Goal: Task Accomplishment & Management: Manage account settings

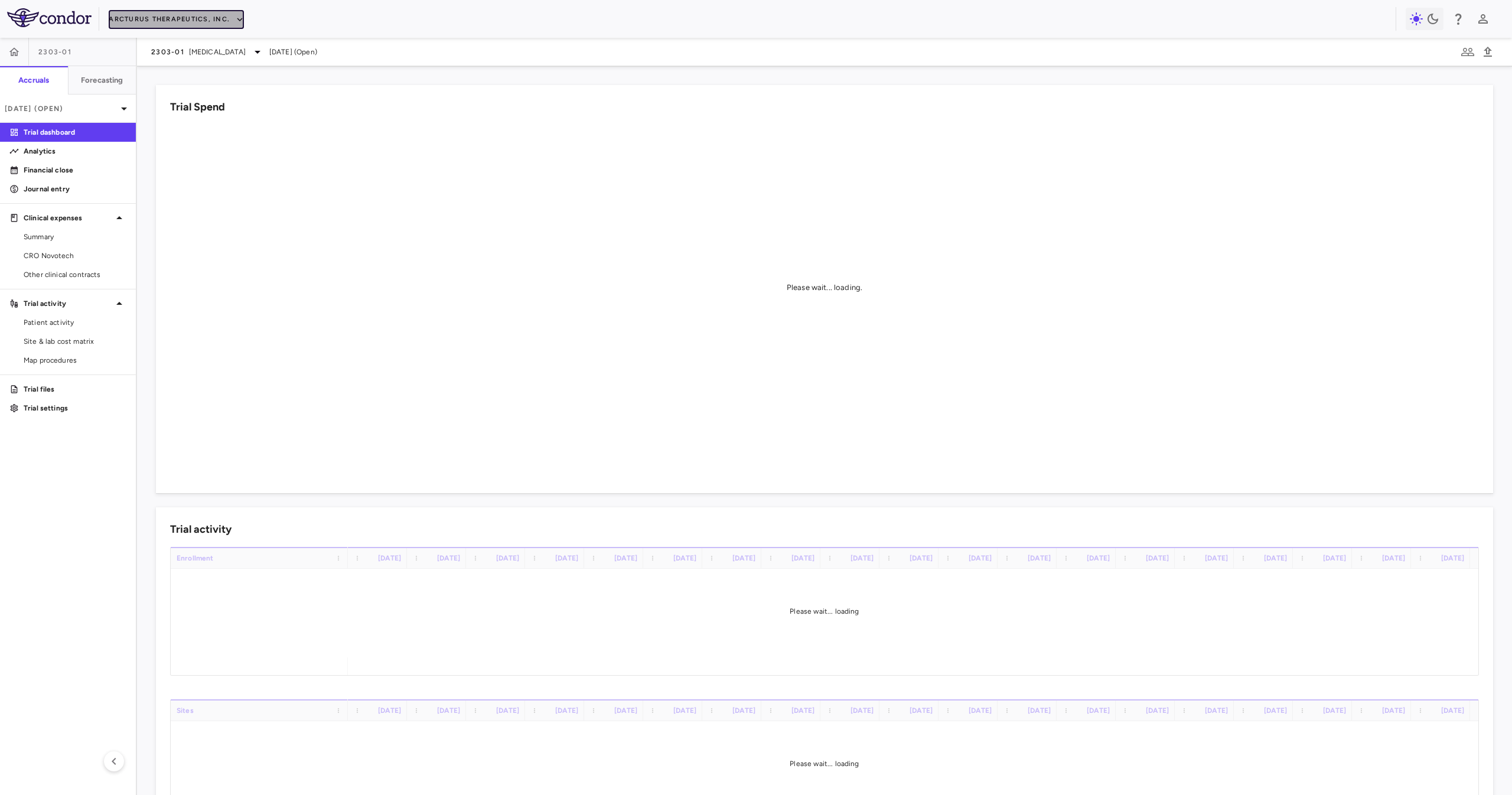
click at [203, 25] on button "Arcturus Therapeutics, Inc." at bounding box center [176, 20] width 135 height 19
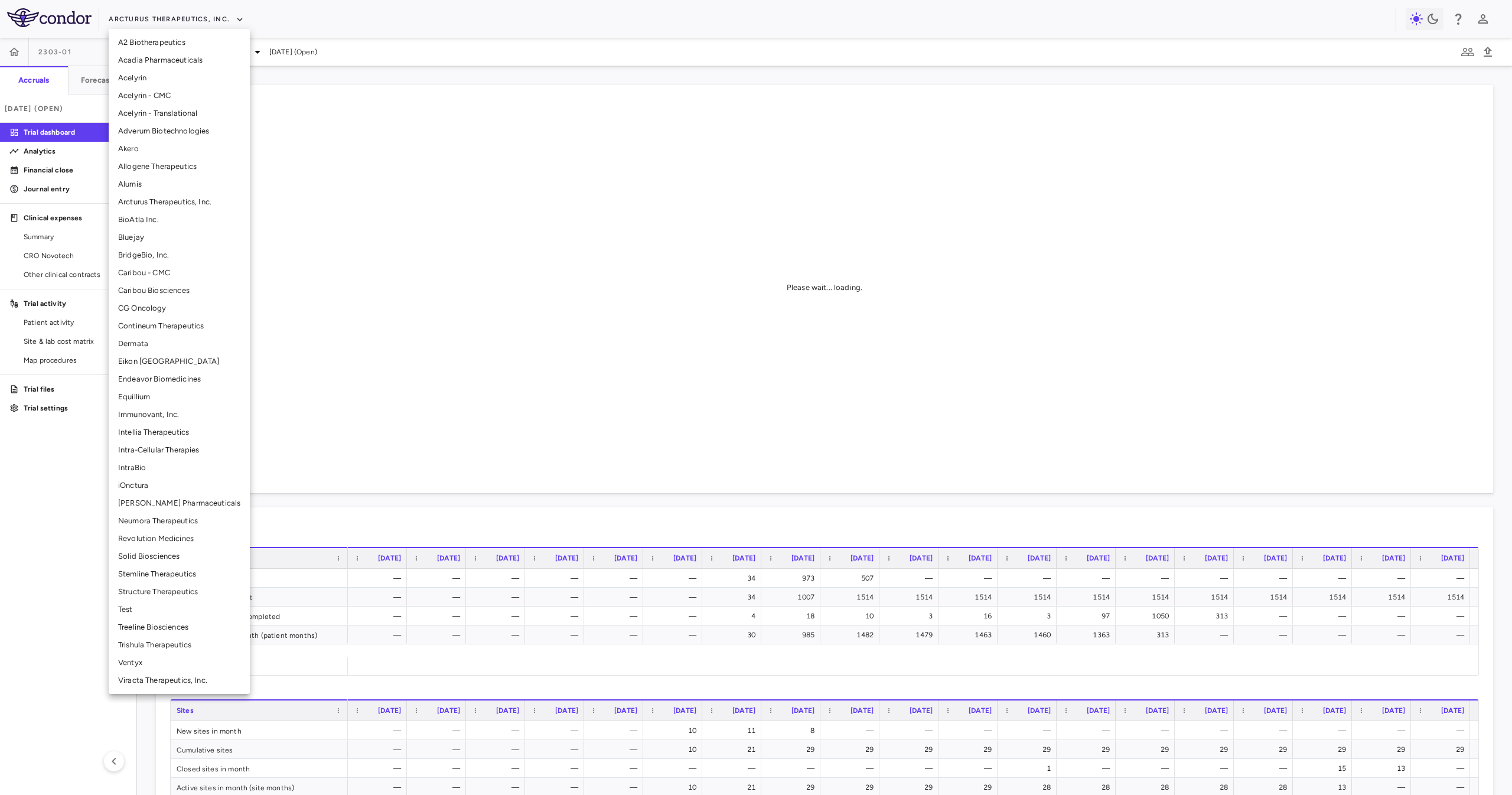
click at [190, 397] on li "Solid Biosciences" at bounding box center [178, 556] width 141 height 18
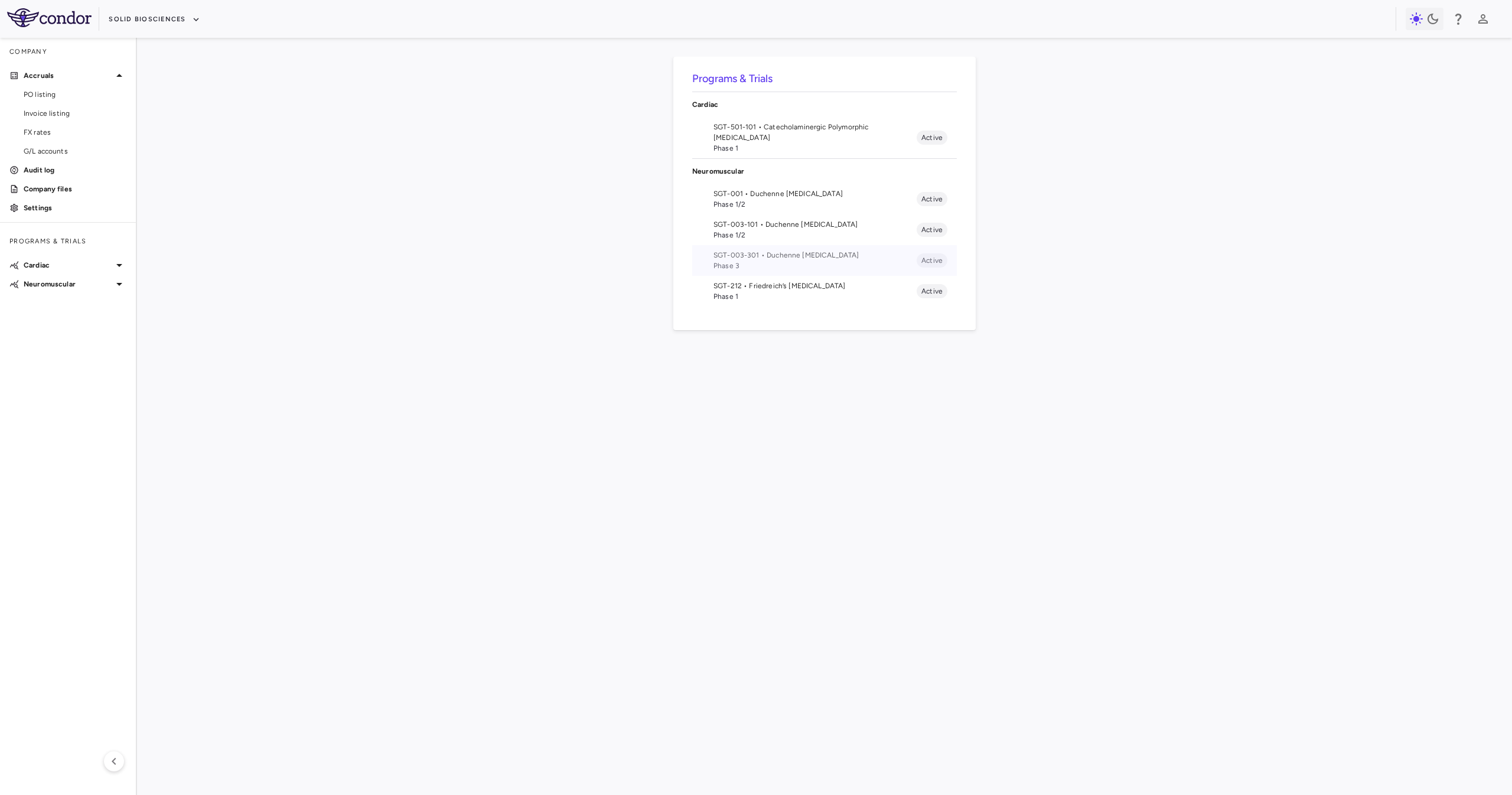
click at [756, 264] on span "Phase 3" at bounding box center [815, 266] width 203 height 10
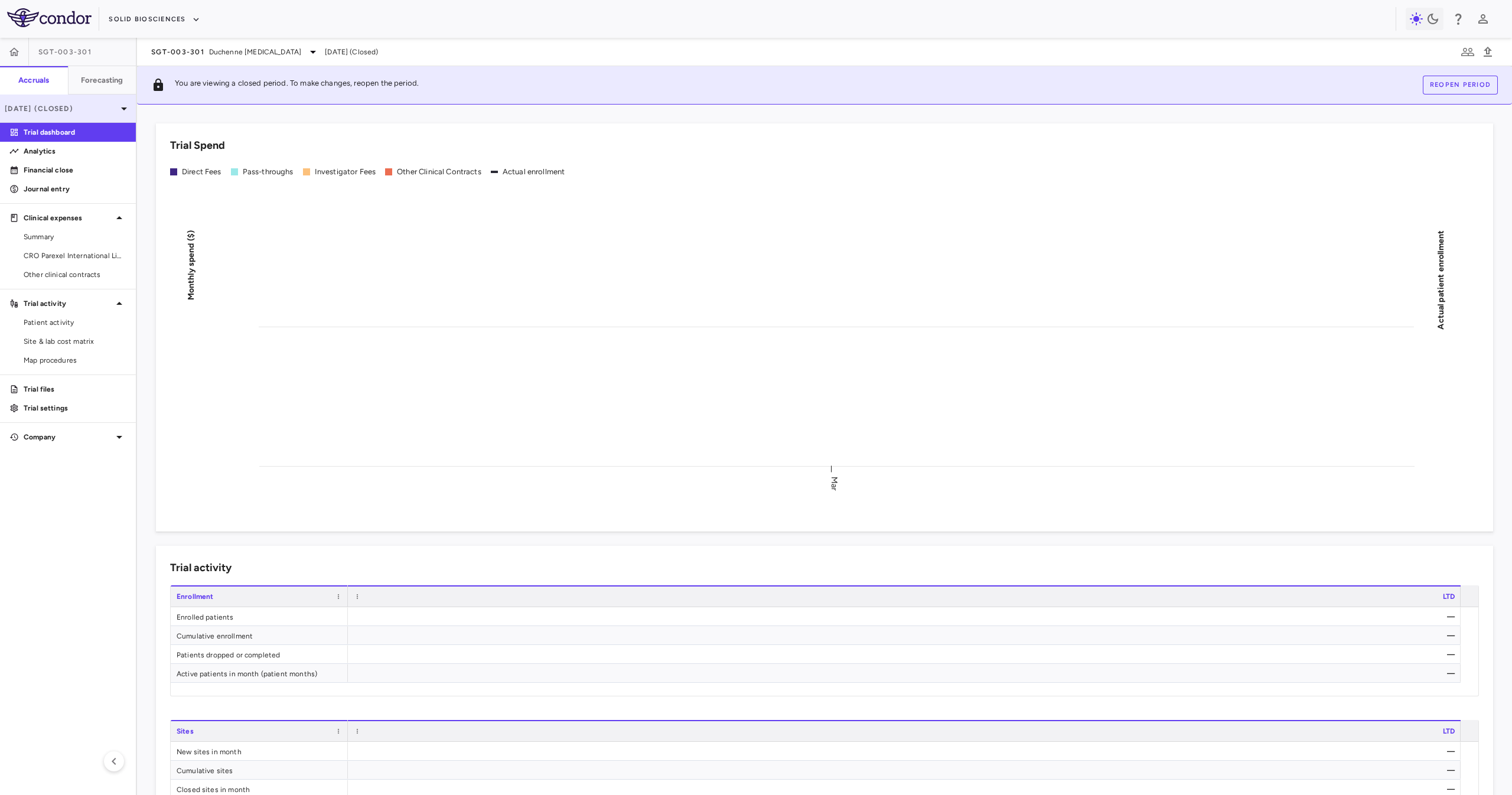
click at [84, 105] on p "Mar 2025 (Closed)" at bounding box center [61, 108] width 112 height 10
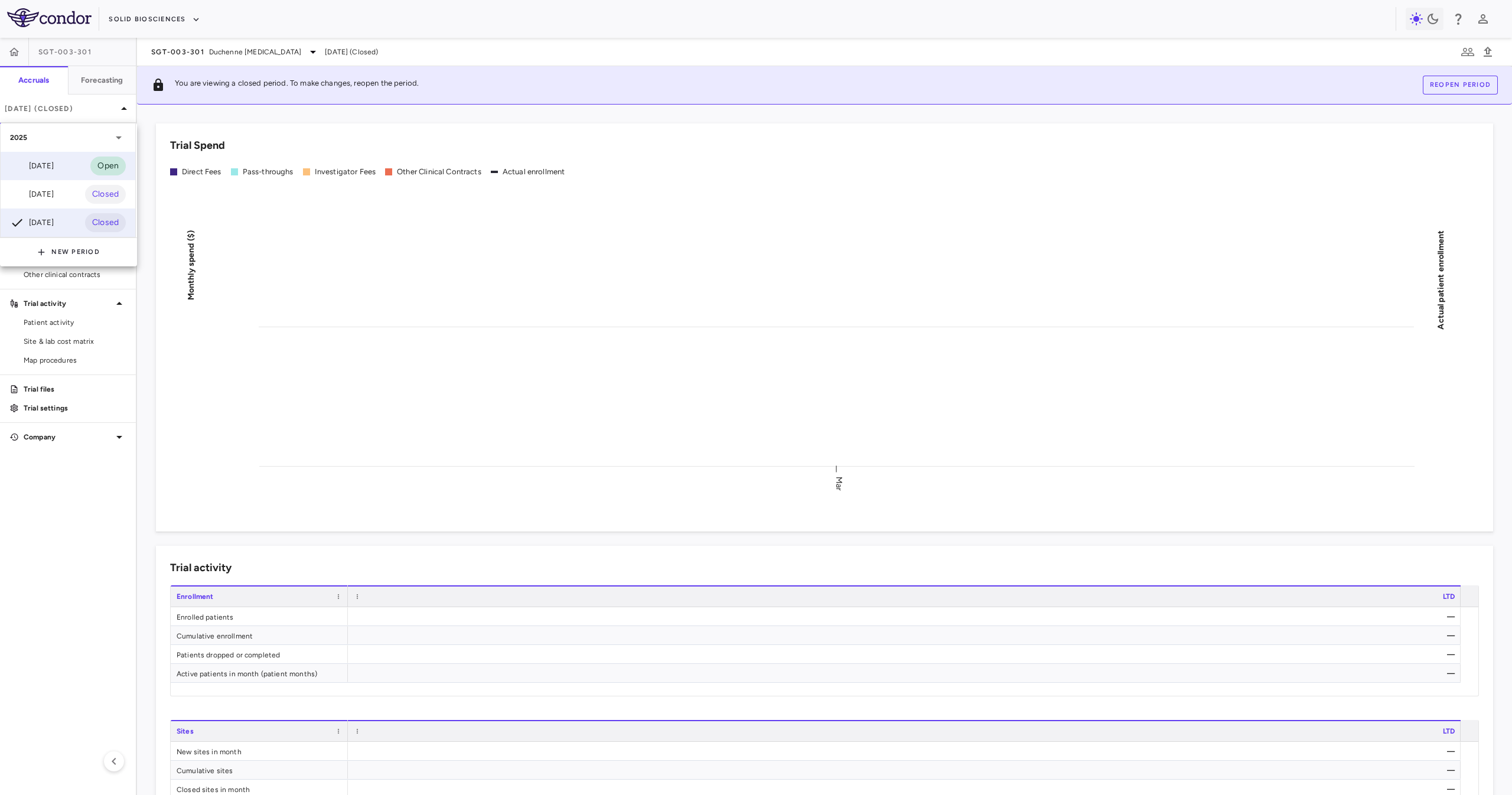
click at [49, 165] on div "Sep 2025" at bounding box center [32, 166] width 44 height 15
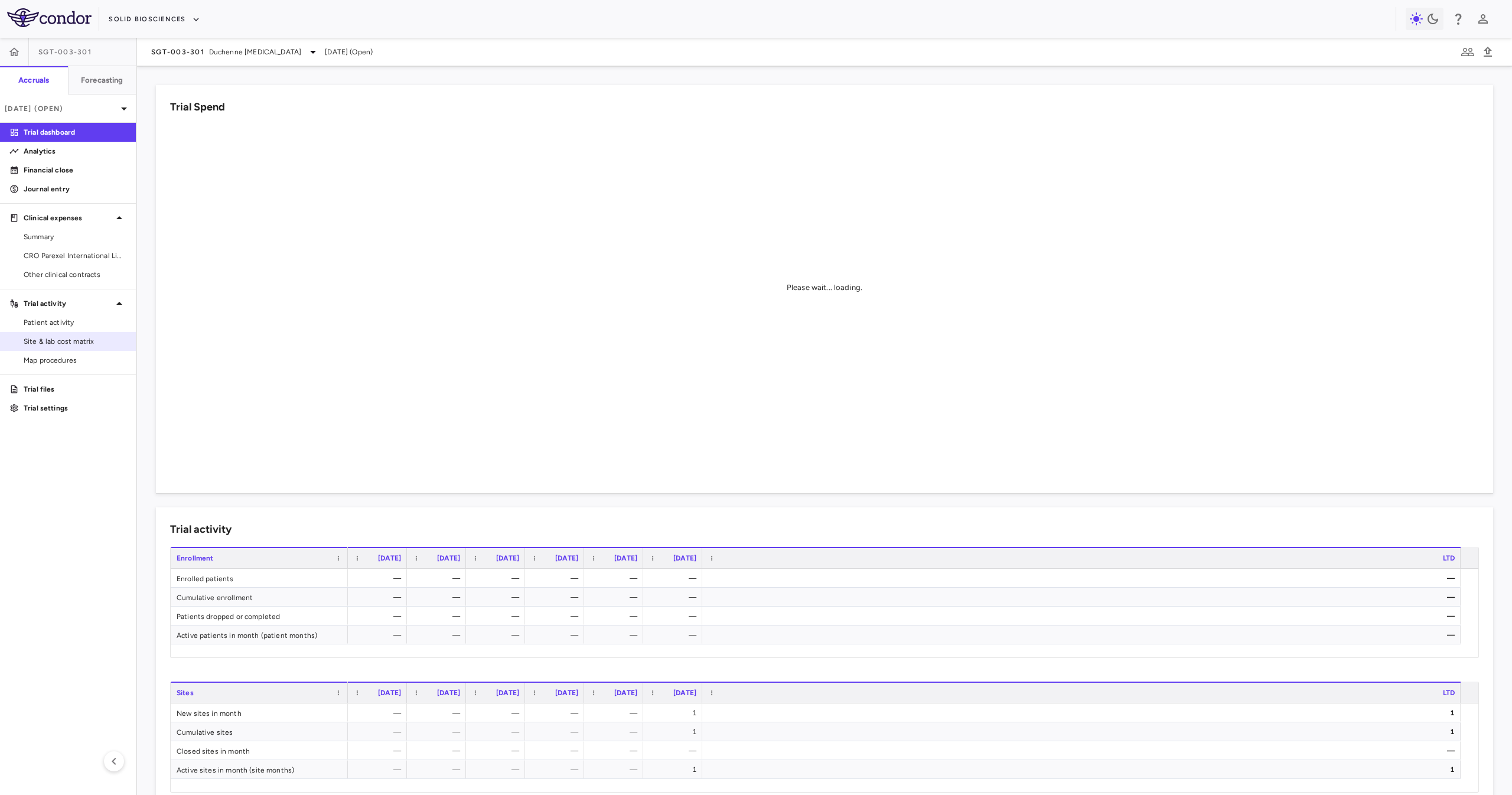
click at [82, 348] on link "Site & lab cost matrix" at bounding box center [67, 341] width 136 height 18
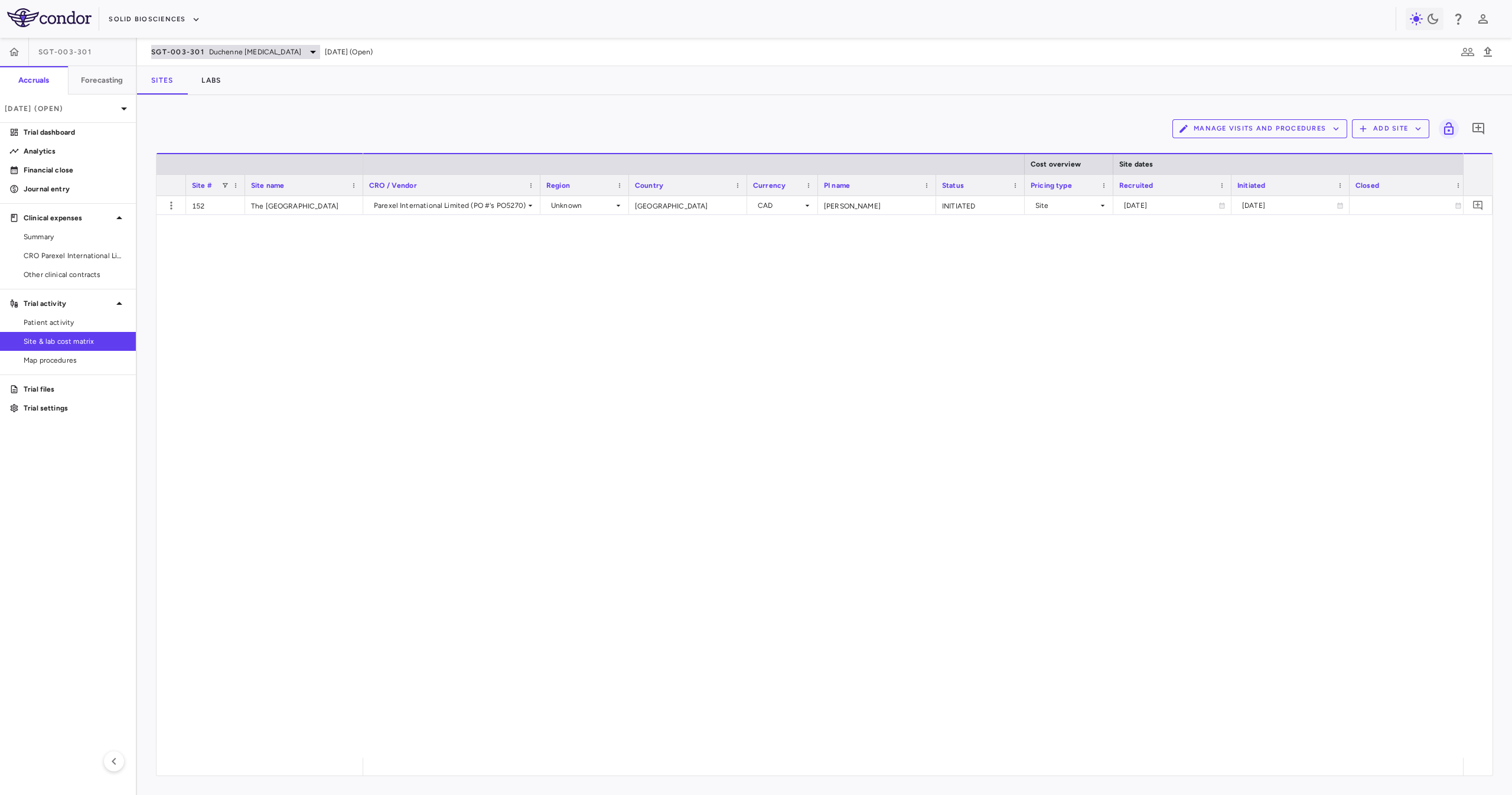
click at [231, 47] on span "Duchenne muscular dystrophy" at bounding box center [255, 52] width 92 height 10
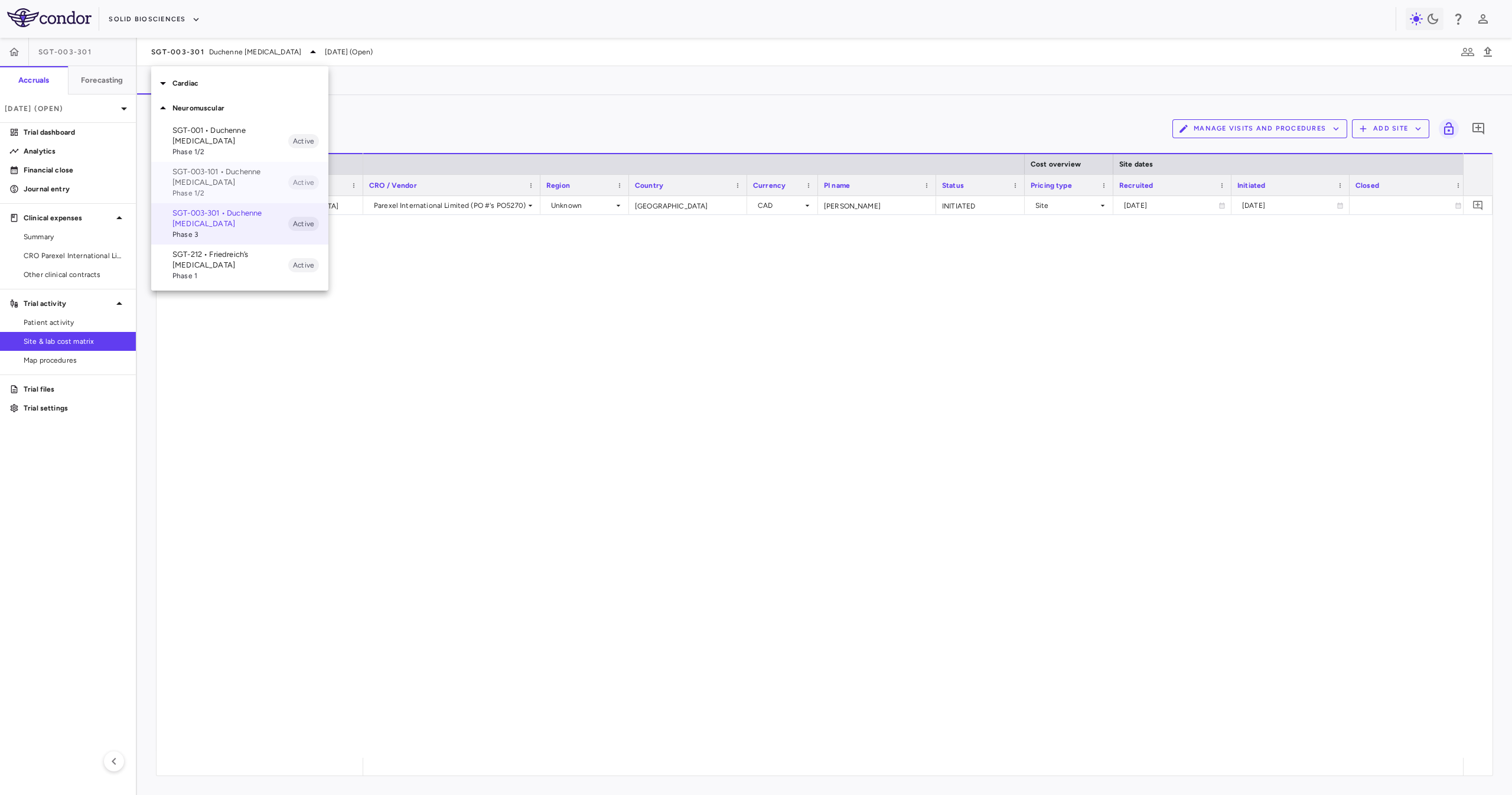
click at [264, 181] on p "SGT-003-101 • Duchenne muscular dystrophy" at bounding box center [231, 177] width 116 height 21
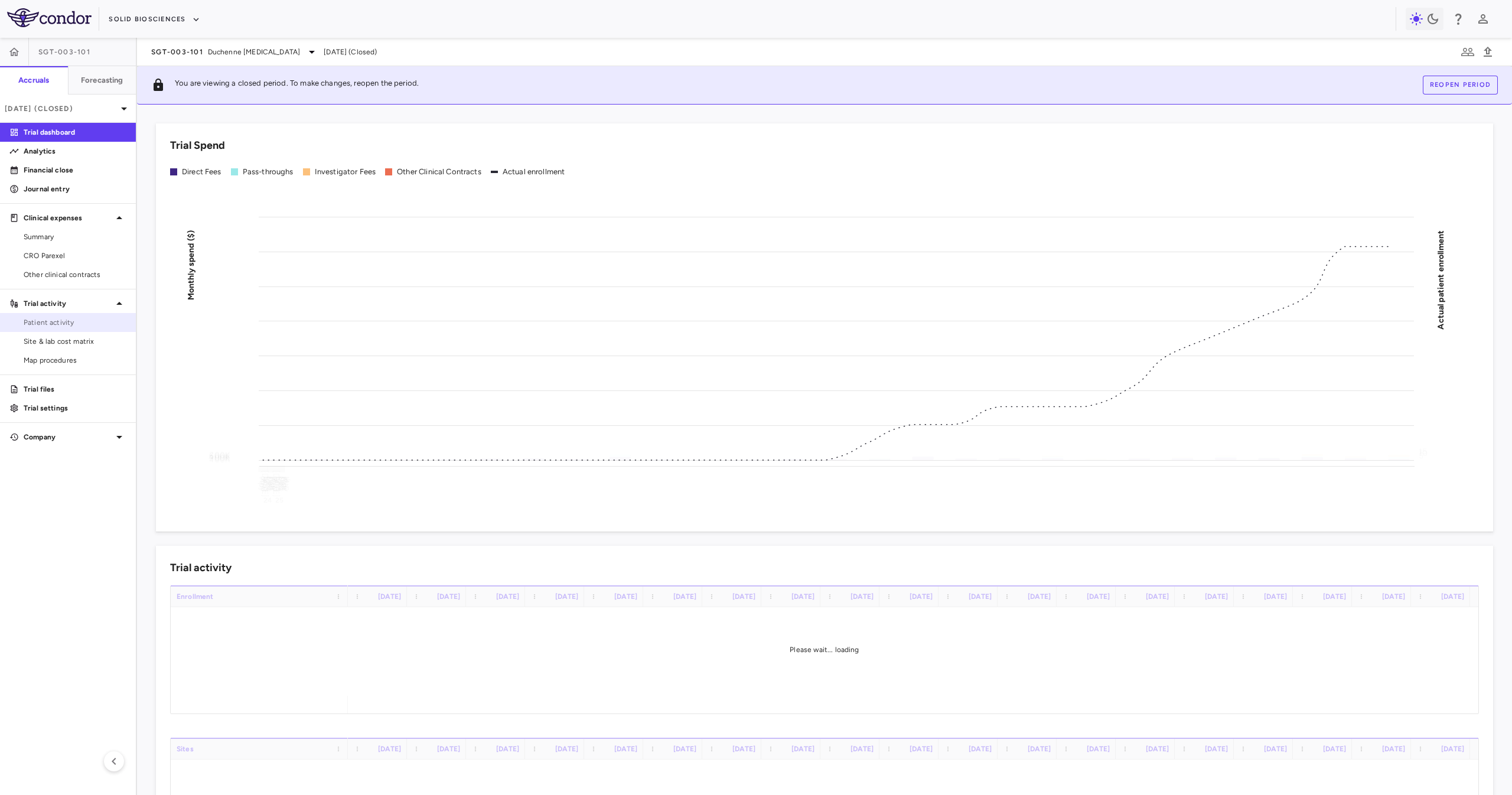
click at [101, 330] on link "Patient activity" at bounding box center [67, 322] width 136 height 18
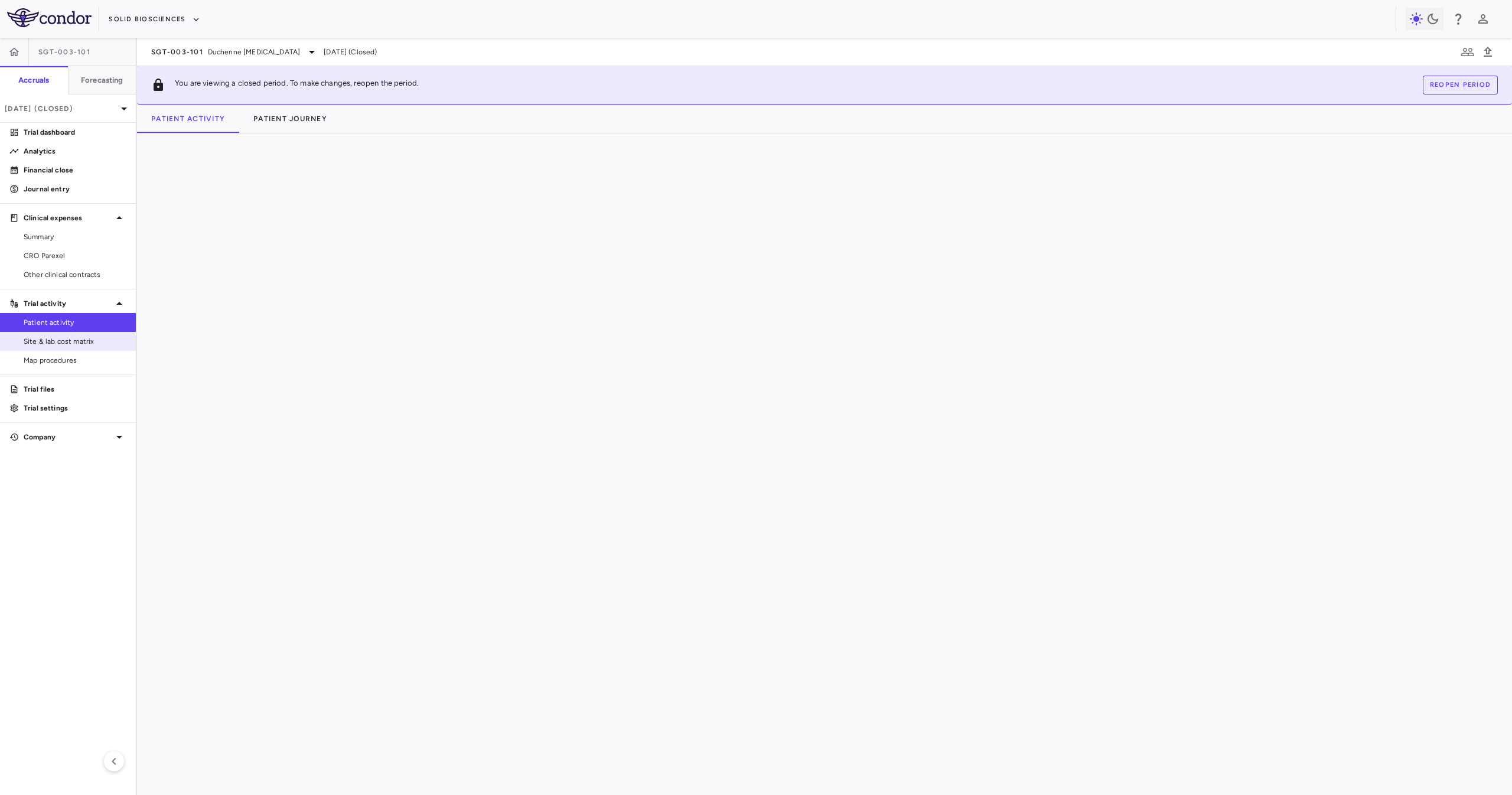
click at [101, 338] on span "Site & lab cost matrix" at bounding box center [75, 342] width 102 height 10
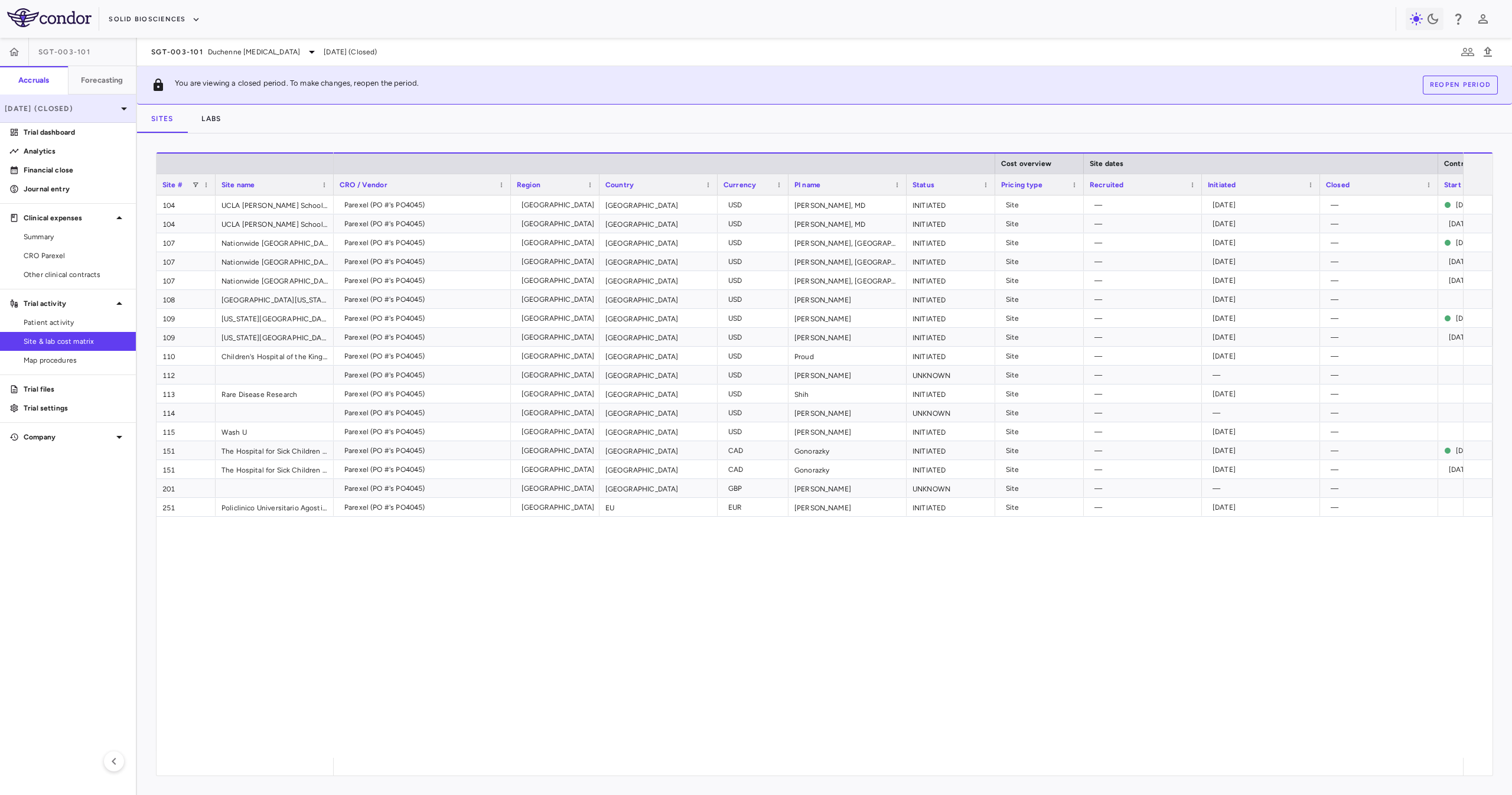
click at [85, 104] on p "Jun 2025 (Closed)" at bounding box center [61, 108] width 112 height 10
click at [54, 159] on div "Sep 2025" at bounding box center [32, 166] width 44 height 15
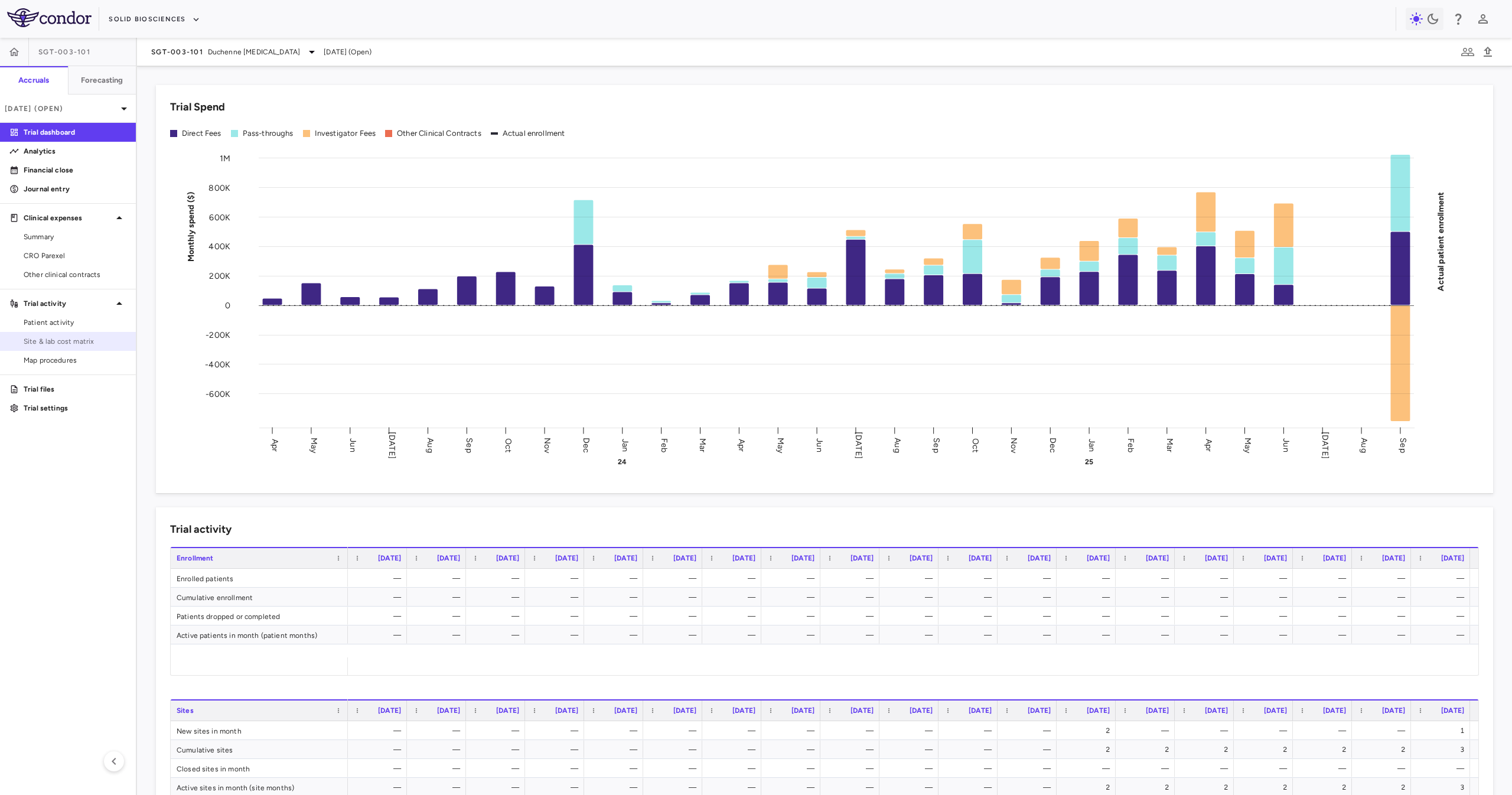
click at [61, 338] on span "Site & lab cost matrix" at bounding box center [75, 342] width 102 height 10
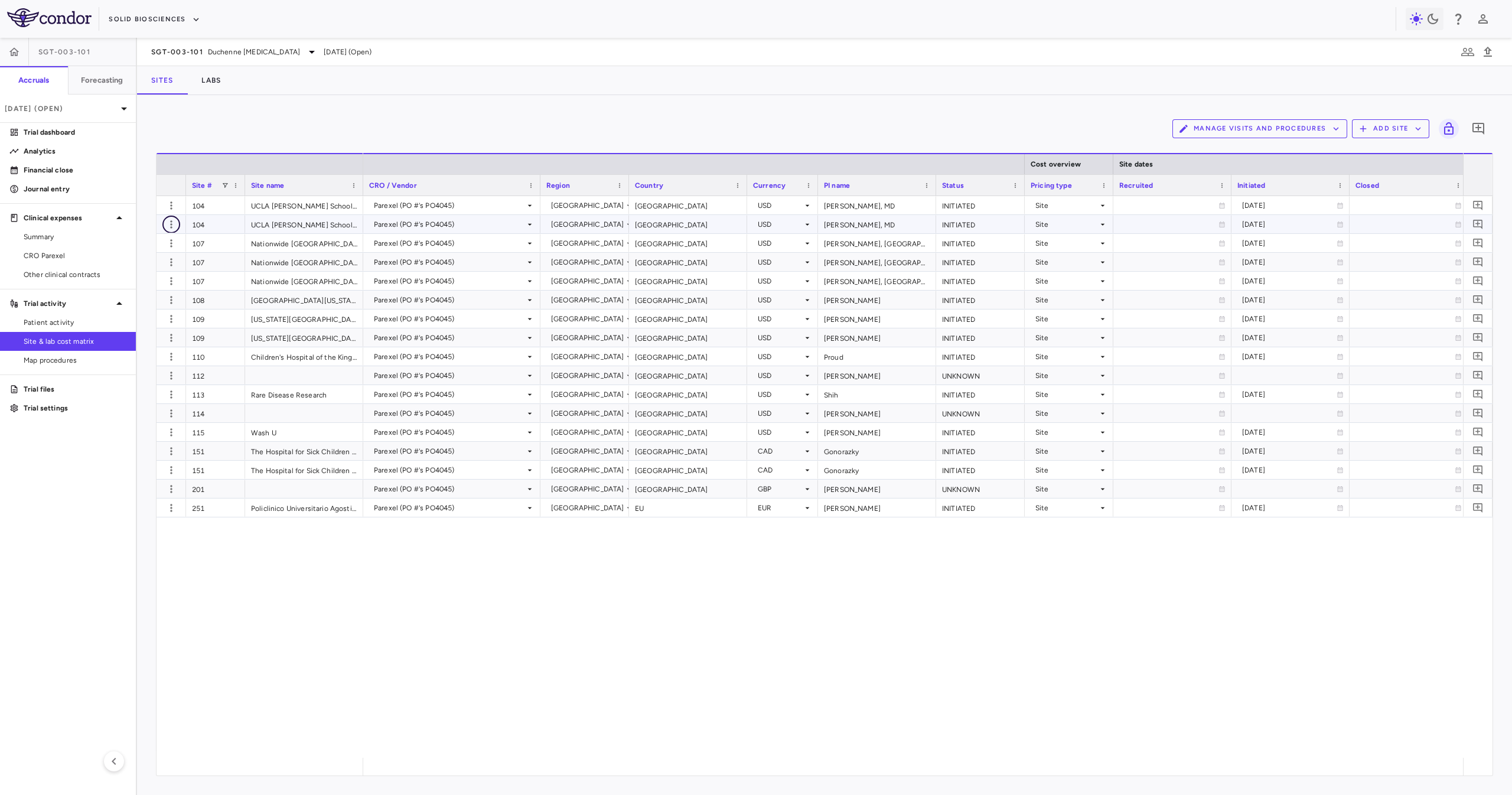
click at [163, 222] on button "button" at bounding box center [171, 225] width 18 height 18
click at [144, 264] on div "Edit site" at bounding box center [125, 270] width 110 height 21
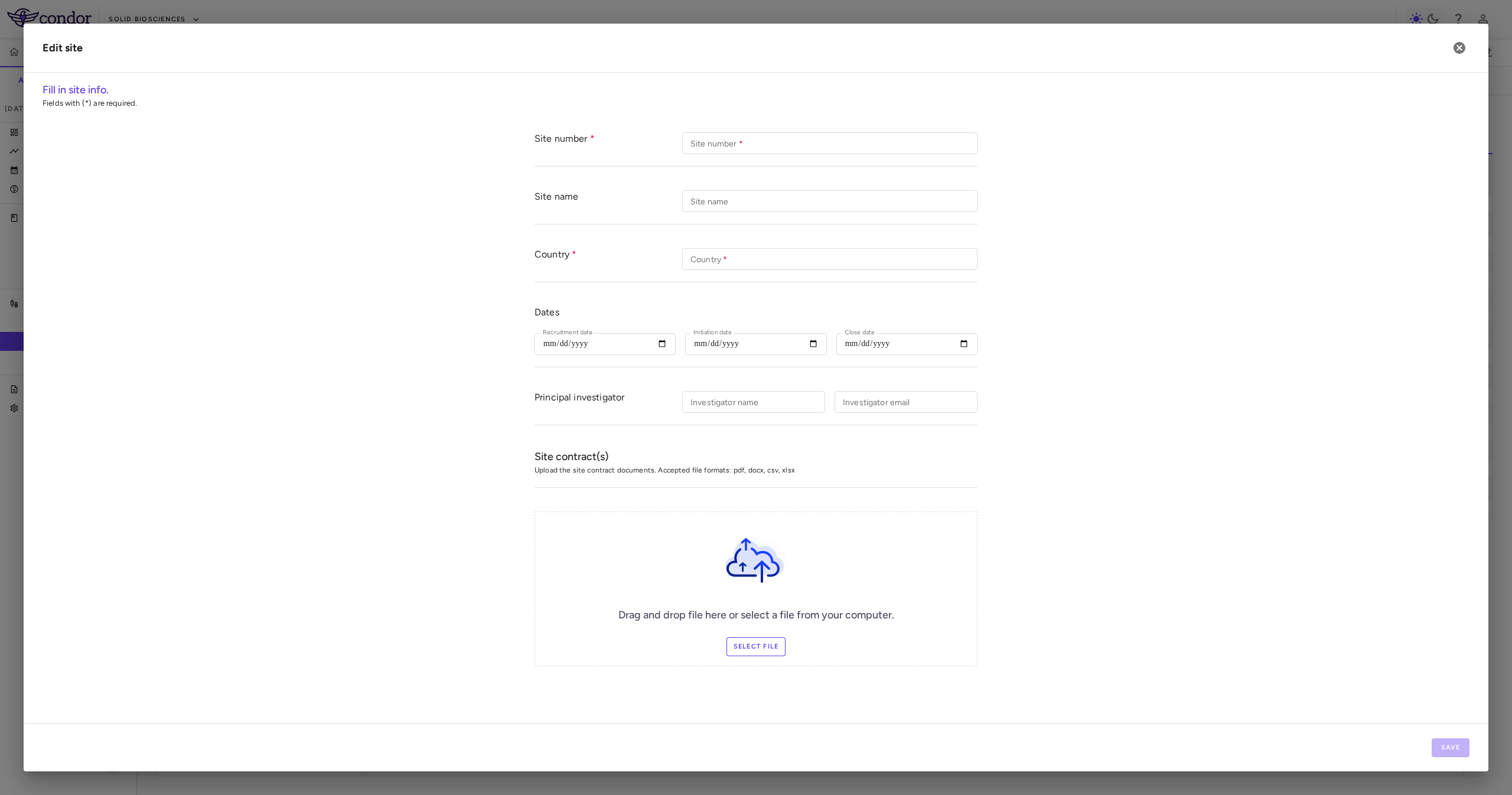
type input "***"
type input "**********"
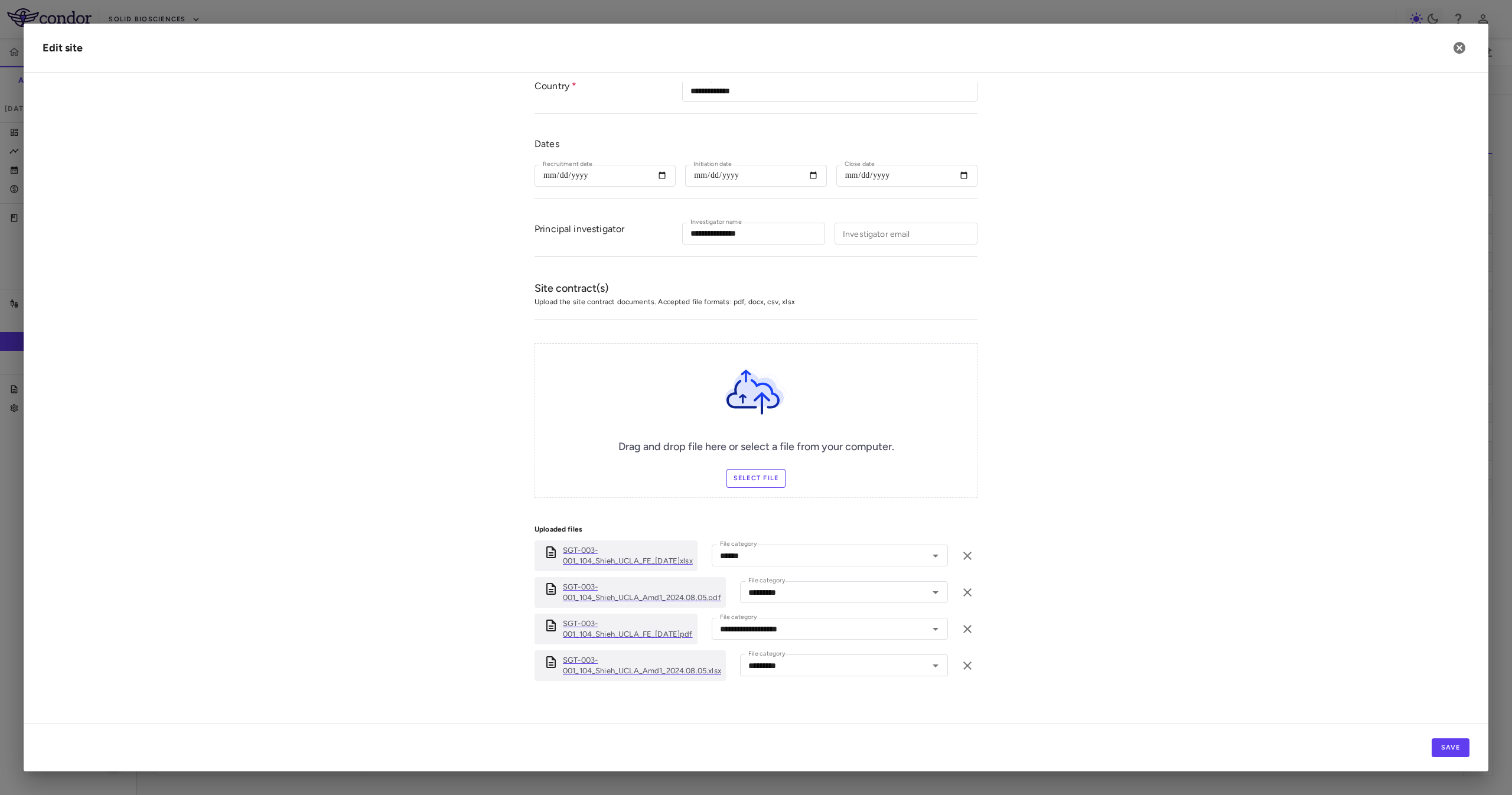
scroll to position [181, 0]
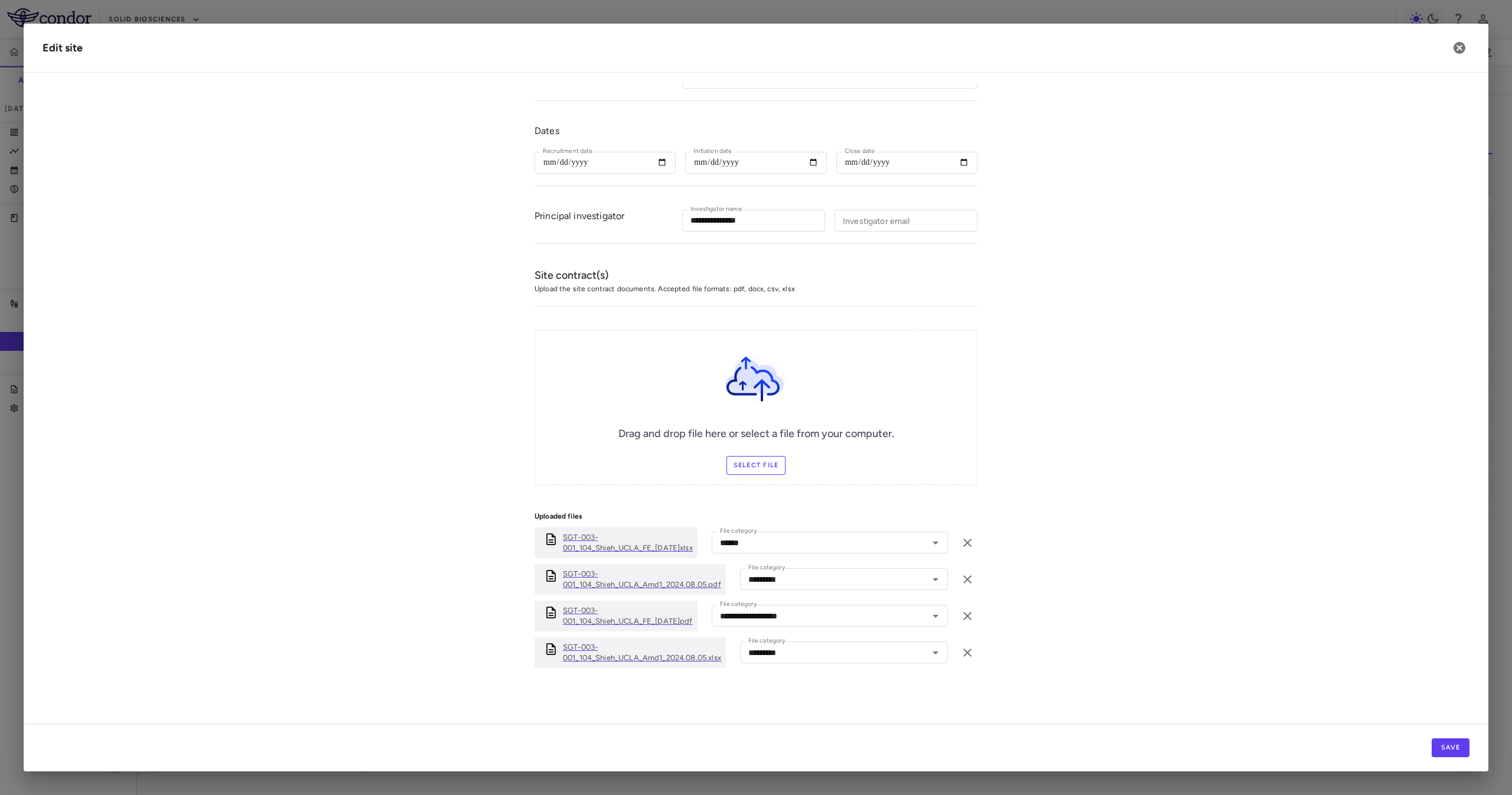
click at [756, 59] on h2 "Edit site" at bounding box center [756, 48] width 1465 height 49
click at [756, 55] on icon "button" at bounding box center [1459, 48] width 15 height 15
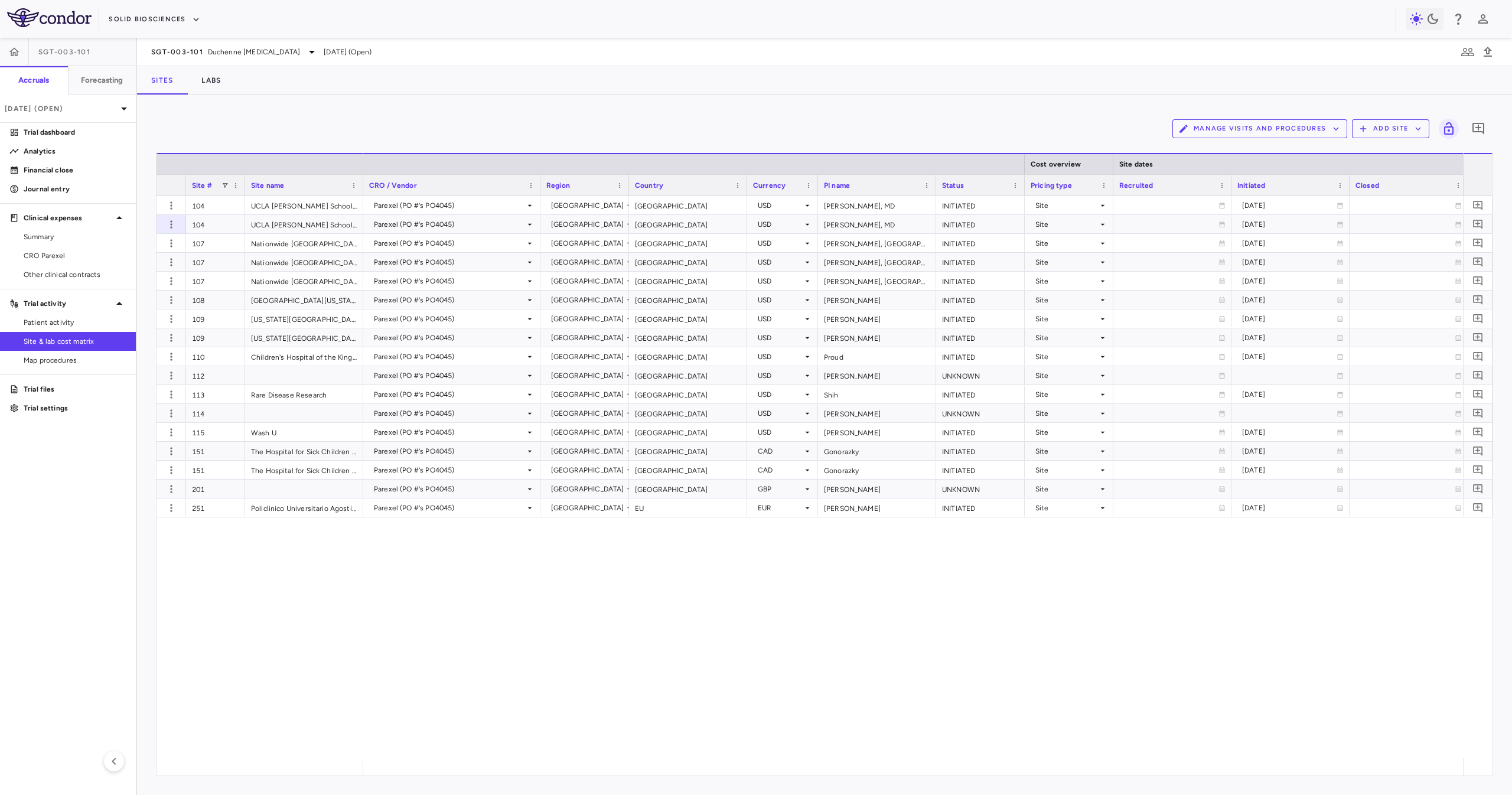
click at [756, 397] on div "Parexel (PO #'s PO4045) United States United States USD Perry Shieh, MD INITIAT…" at bounding box center [913, 477] width 1100 height 562
click at [175, 295] on icon "button" at bounding box center [172, 301] width 12 height 12
click at [172, 347] on div "Edit site" at bounding box center [125, 345] width 110 height 21
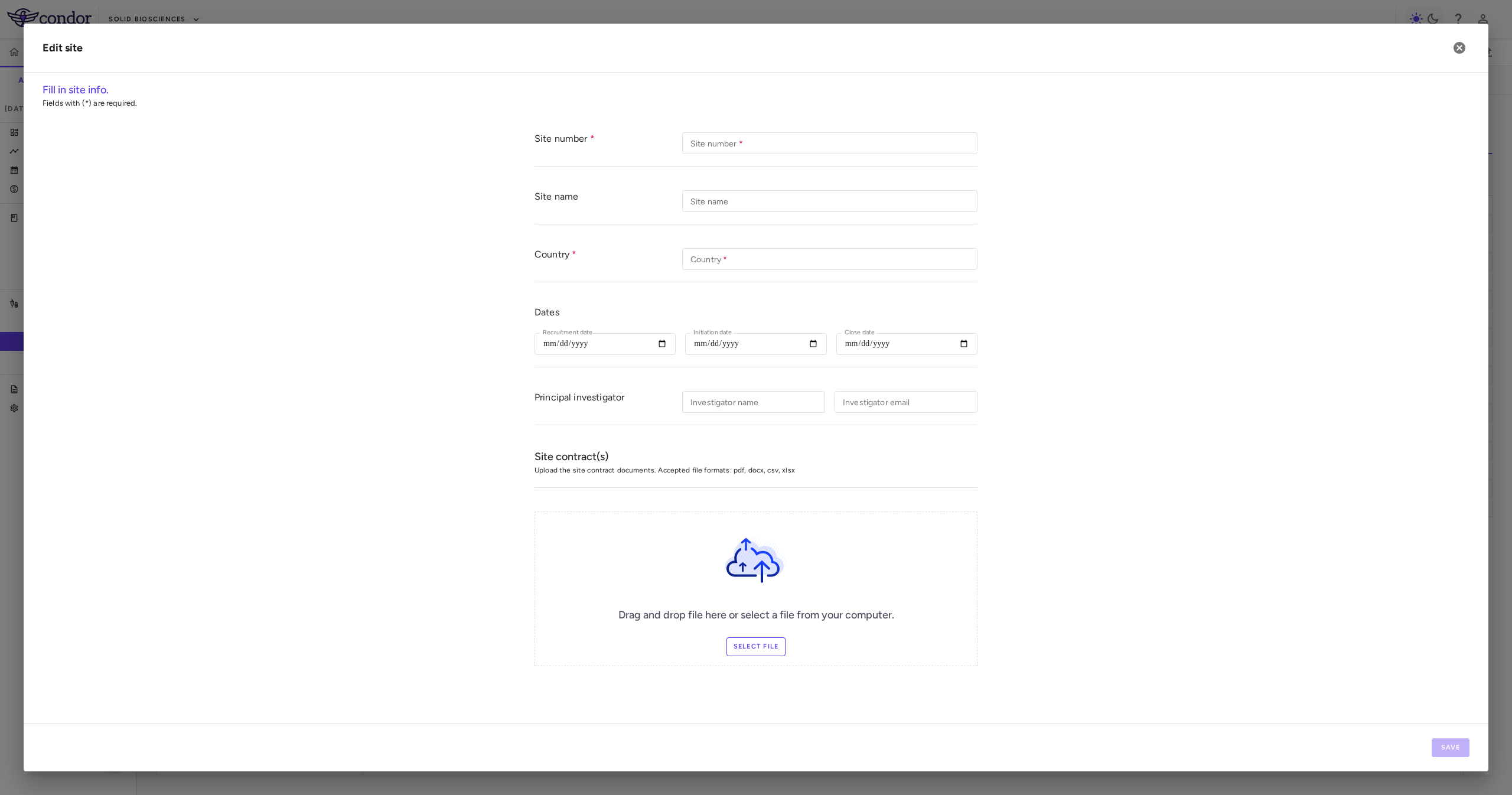
type input "***"
type input "**********"
type input "********"
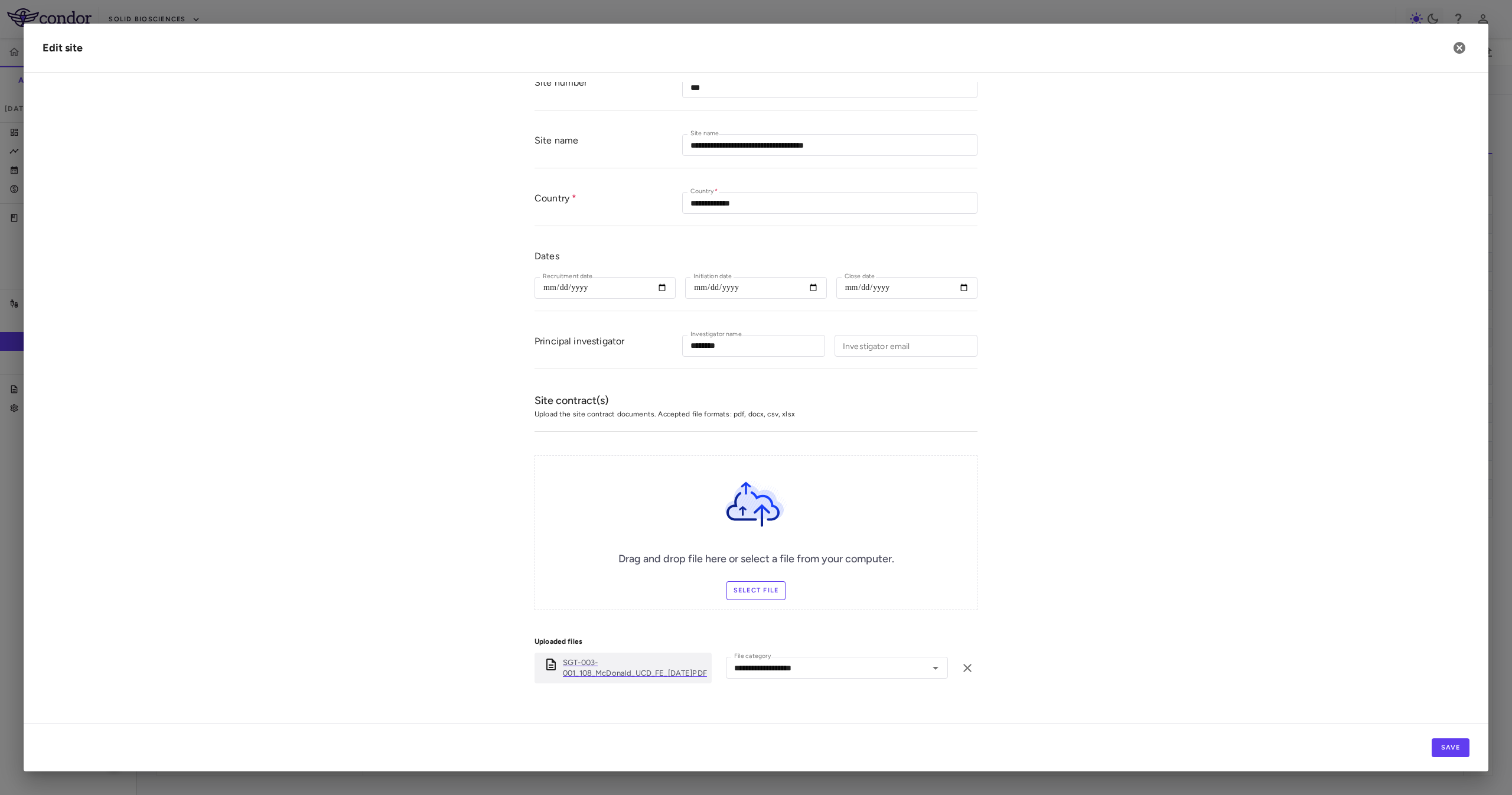
scroll to position [72, 0]
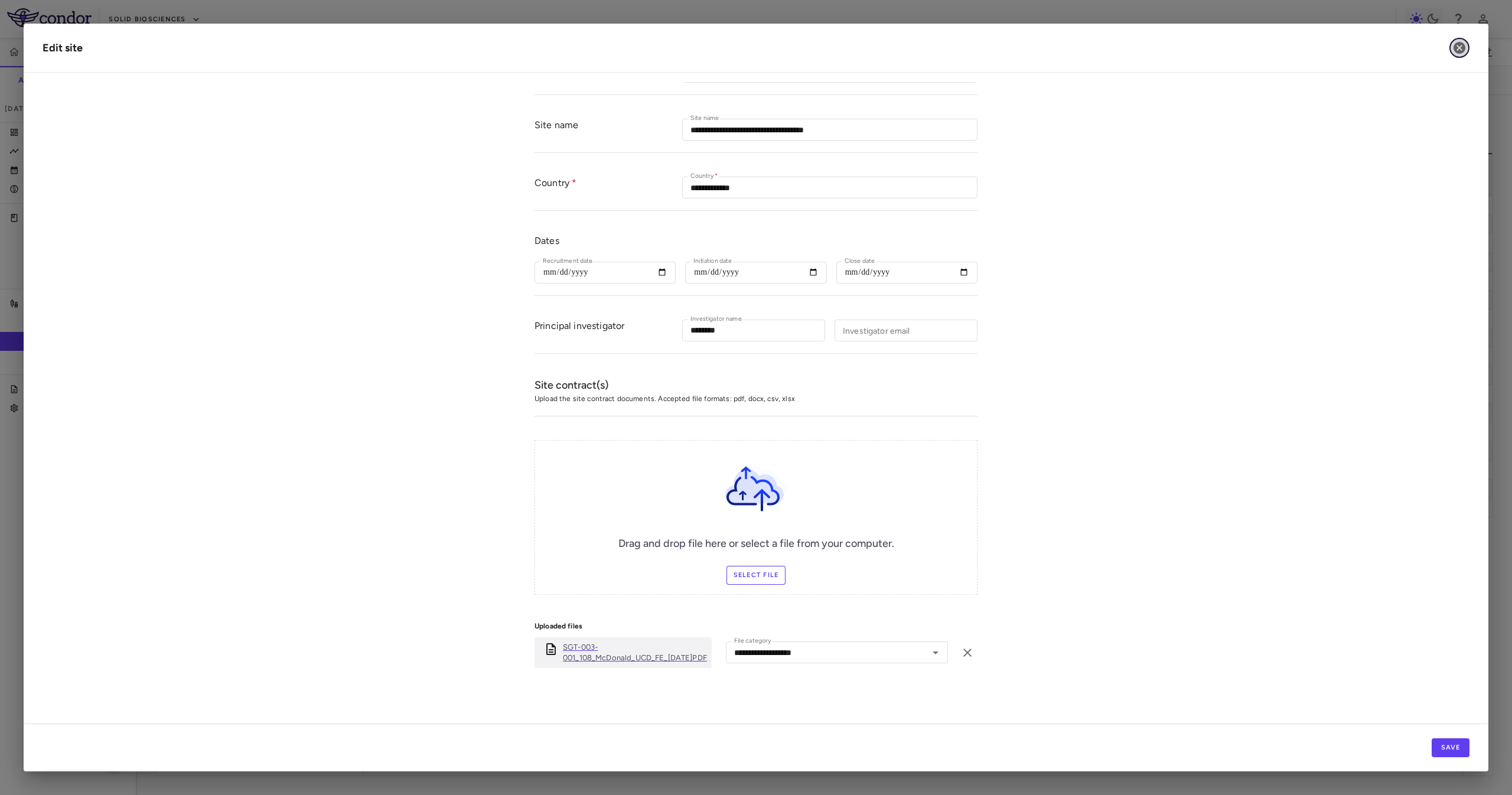
click at [756, 43] on icon "button" at bounding box center [1459, 48] width 15 height 15
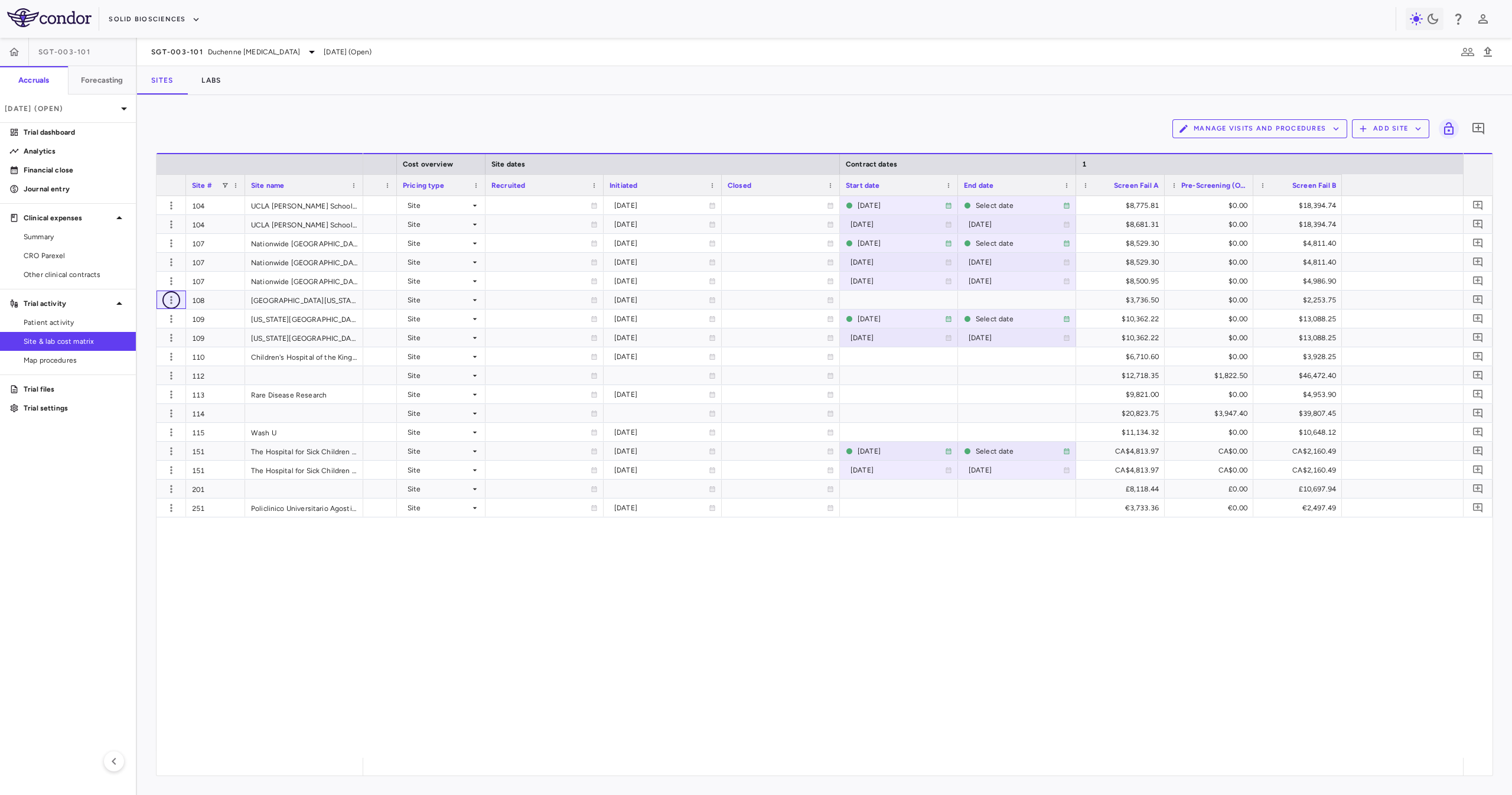
scroll to position [0, 0]
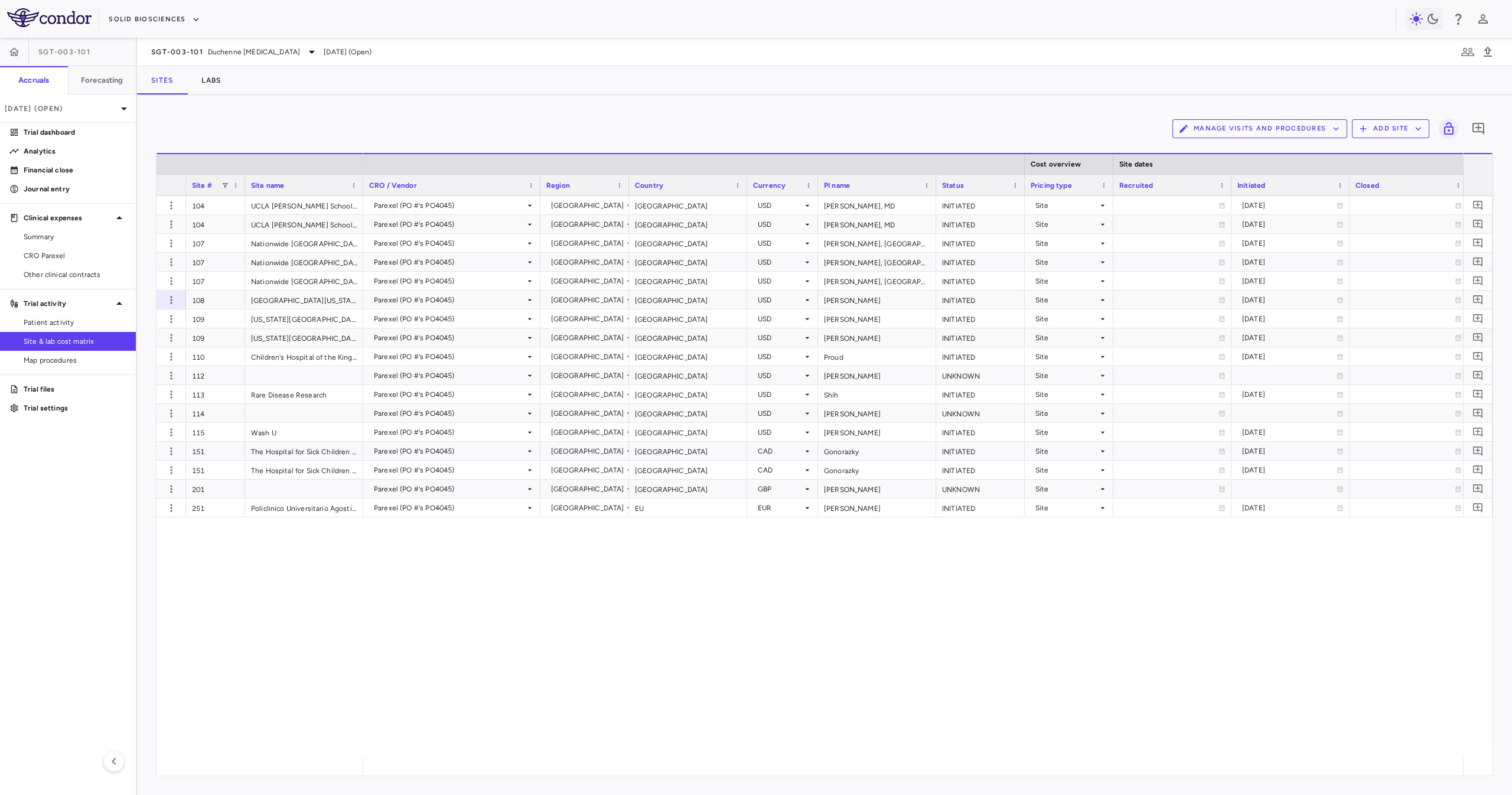
click at [217, 59] on div "SGT-003-101 Duchenne muscular dystrophy Sep 2025 (Open)" at bounding box center [824, 51] width 1375 height 28
click at [216, 57] on div "SGT-003-101 Duchenne muscular dystrophy" at bounding box center [235, 52] width 167 height 15
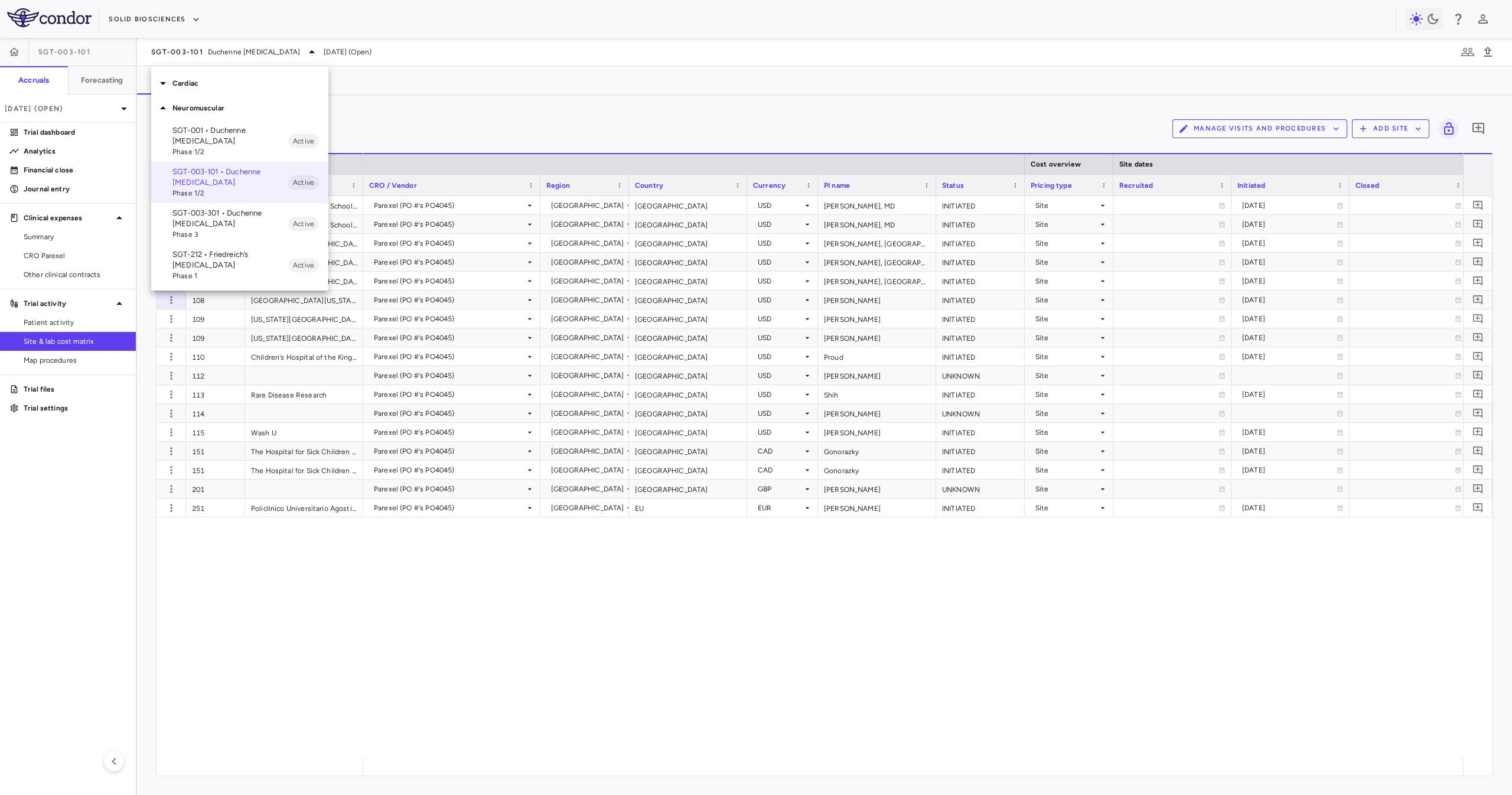
click at [255, 83] on p "Cardiac" at bounding box center [250, 83] width 156 height 10
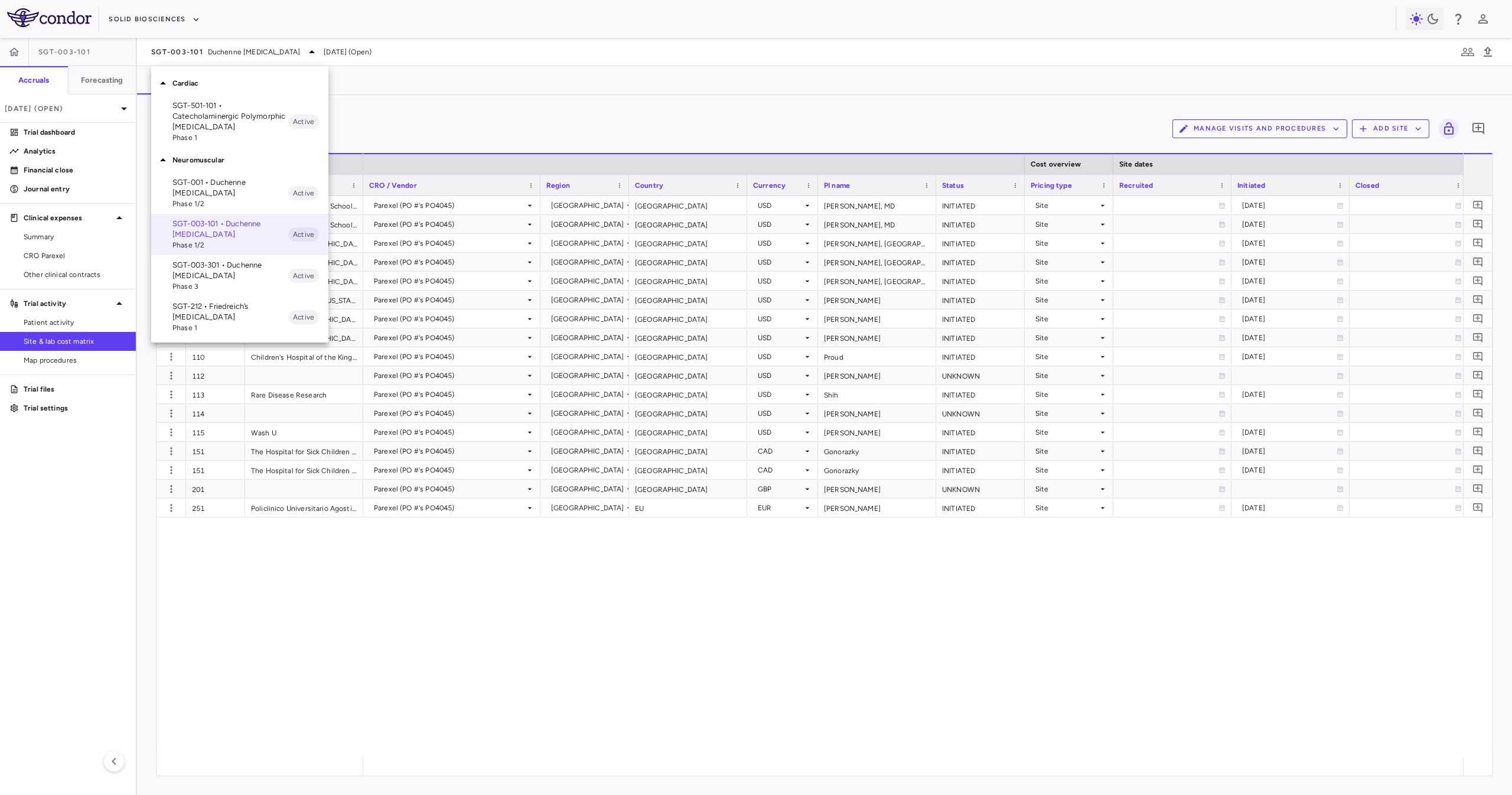
click at [271, 112] on p "SGT-501-101 • Catecholaminergic Polymorphic Ventricular Tachycardia" at bounding box center [231, 116] width 116 height 32
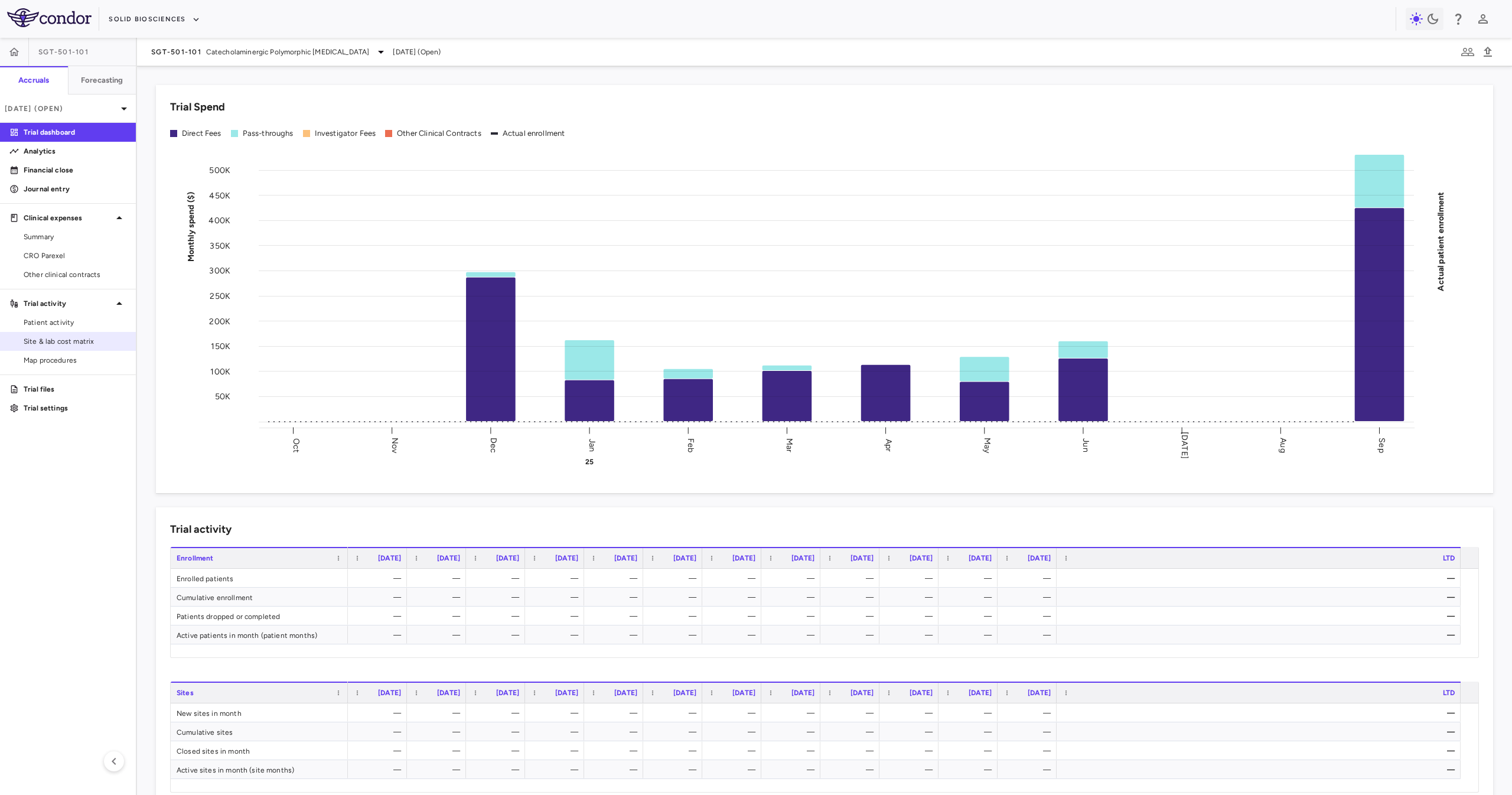
click at [103, 340] on span "Site & lab cost matrix" at bounding box center [75, 342] width 102 height 10
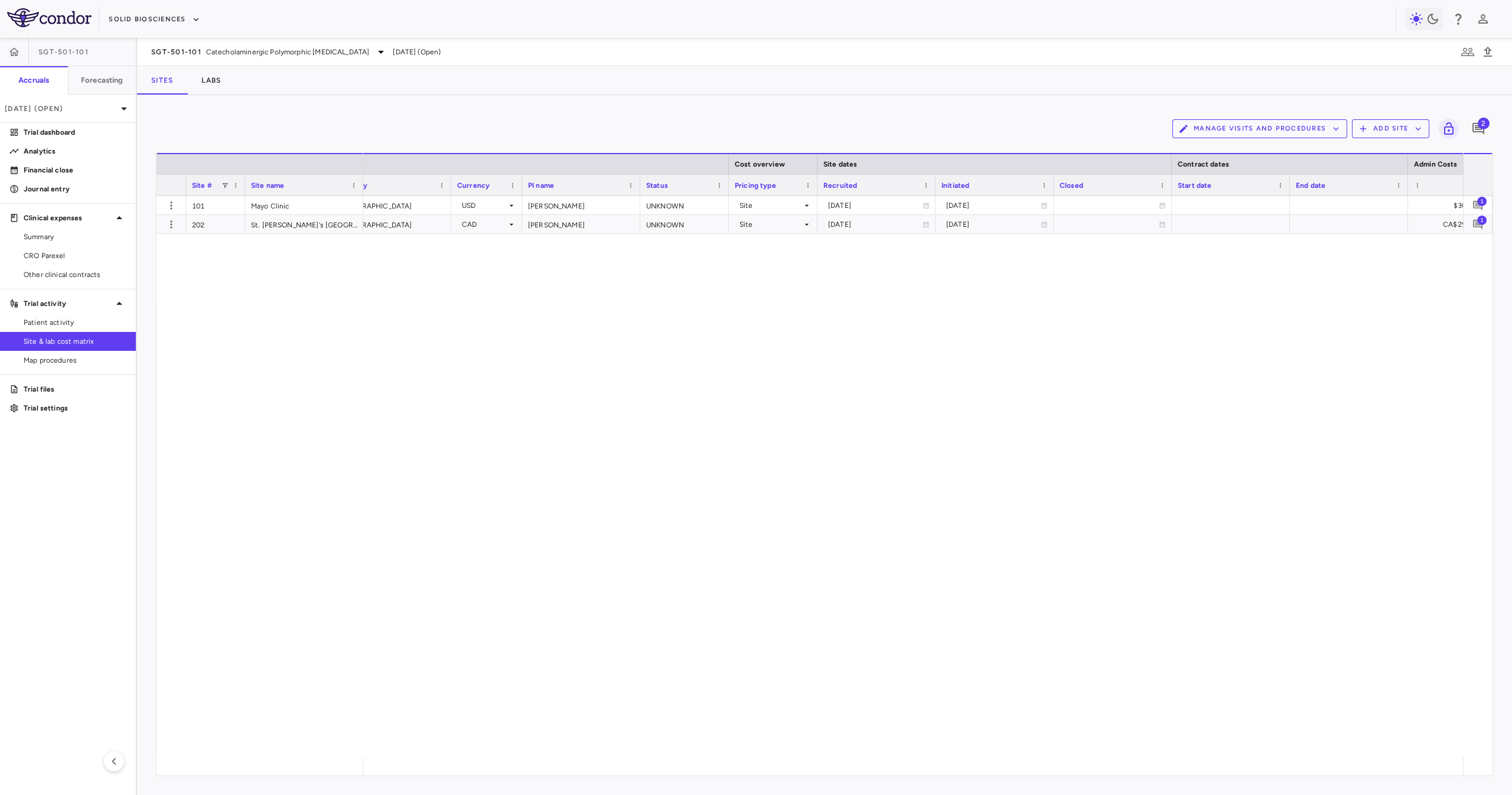
scroll to position [0, 249]
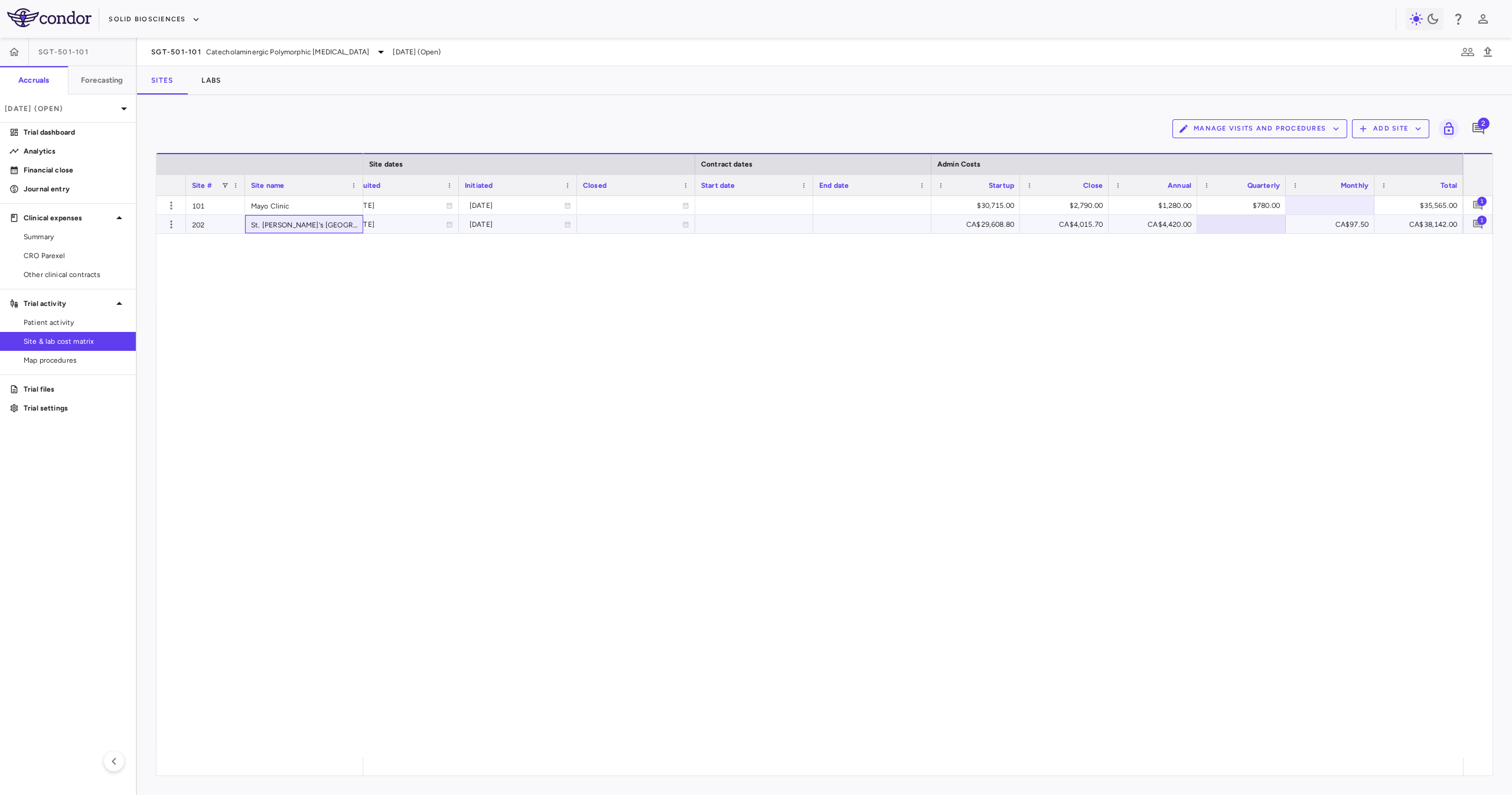
click at [259, 228] on div "St. Paul's Canada" at bounding box center [304, 224] width 118 height 18
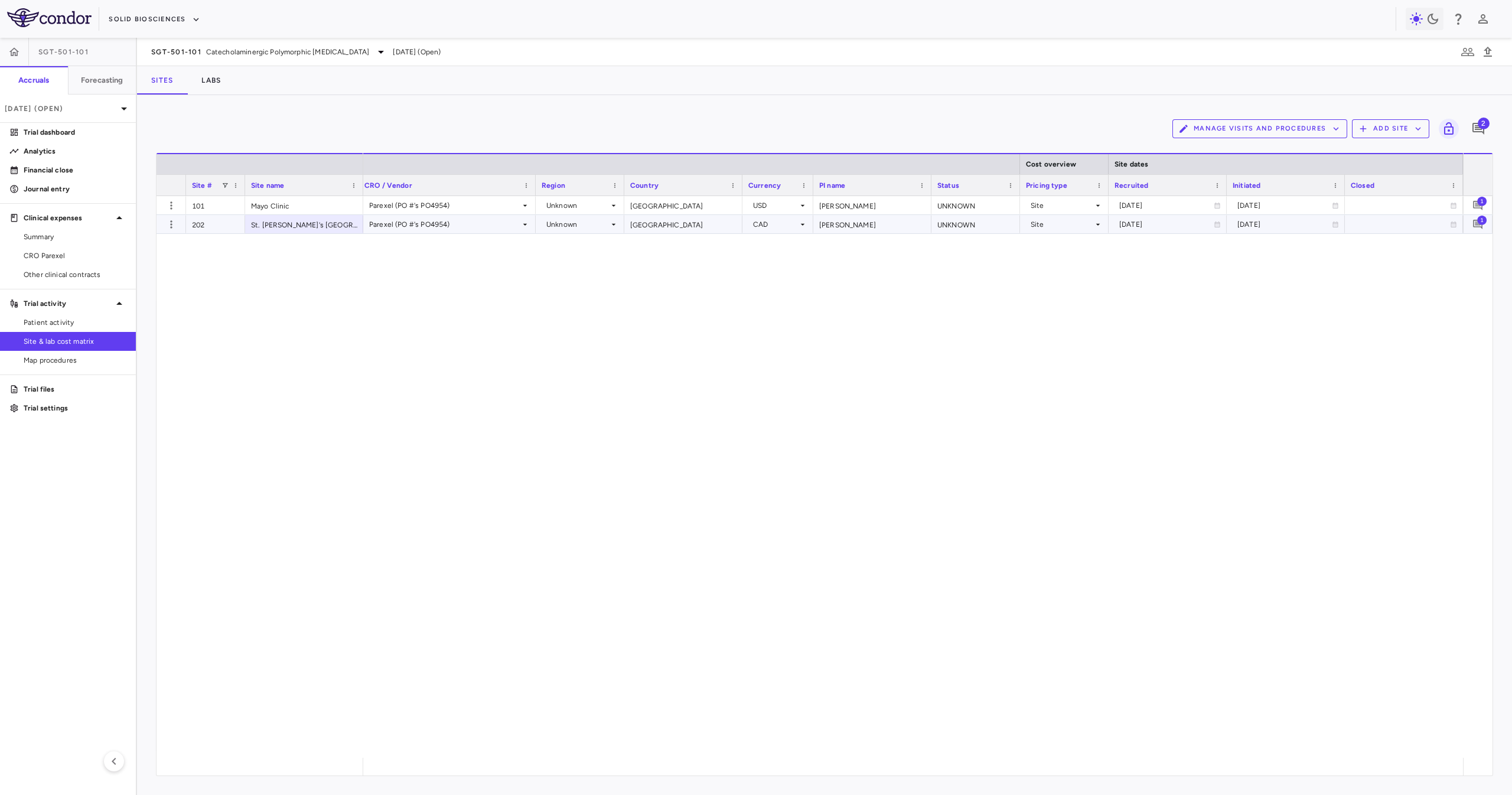
scroll to position [0, 0]
click at [350, 344] on div "101 Mayo Clinic 202 St. Paul's Canada Parexel (PO #'s PO4954) Unknown United St…" at bounding box center [824, 477] width 1336 height 562
click at [173, 206] on icon "button" at bounding box center [172, 206] width 12 height 12
click at [131, 253] on div "Edit site" at bounding box center [125, 251] width 110 height 21
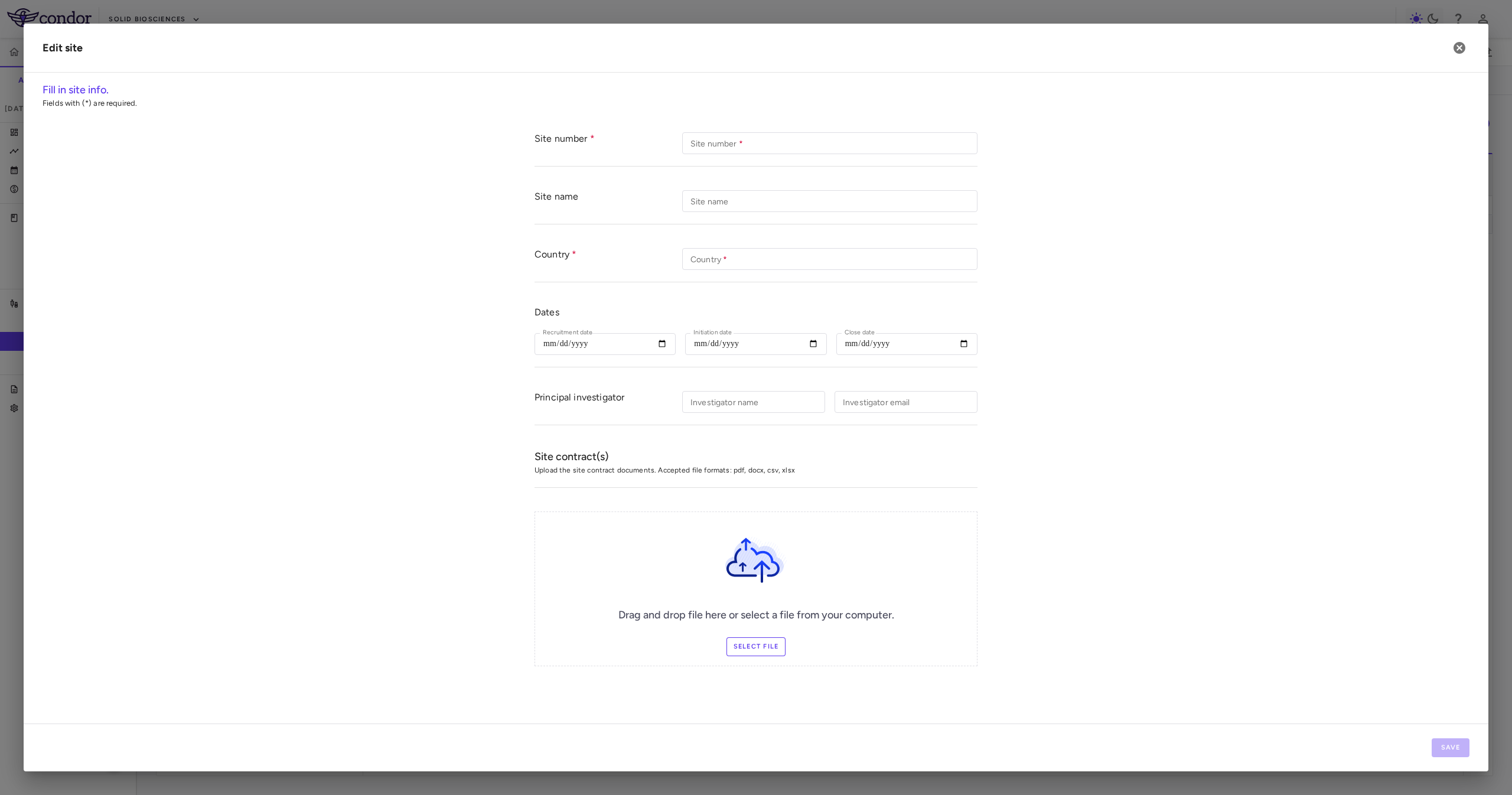
type input "***"
type input "**********"
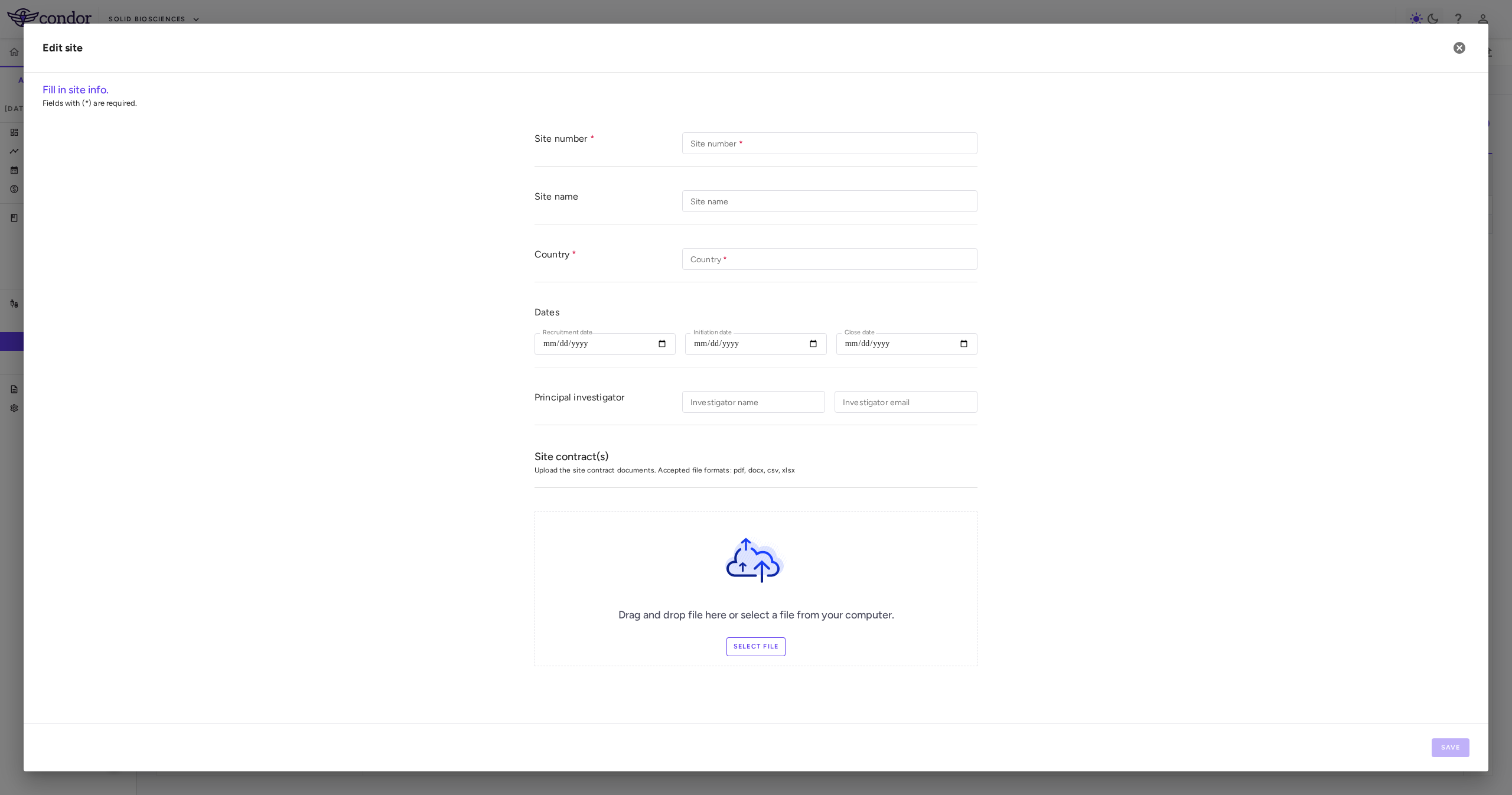
type input "**********"
click at [756, 52] on button "button" at bounding box center [1460, 48] width 20 height 20
